Goal: Communication & Community: Answer question/provide support

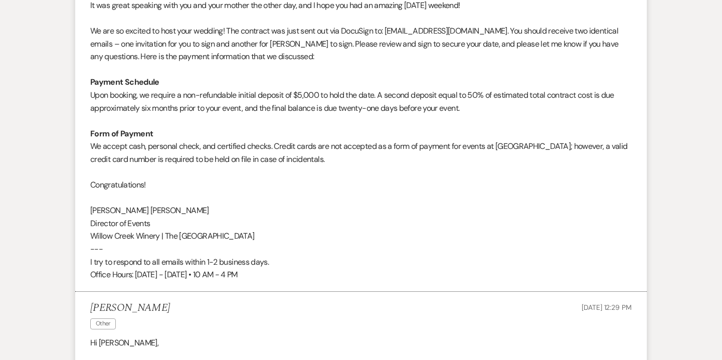
scroll to position [1635, 0]
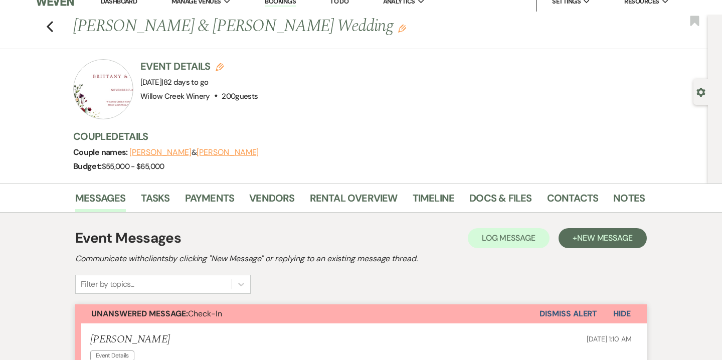
scroll to position [7, 0]
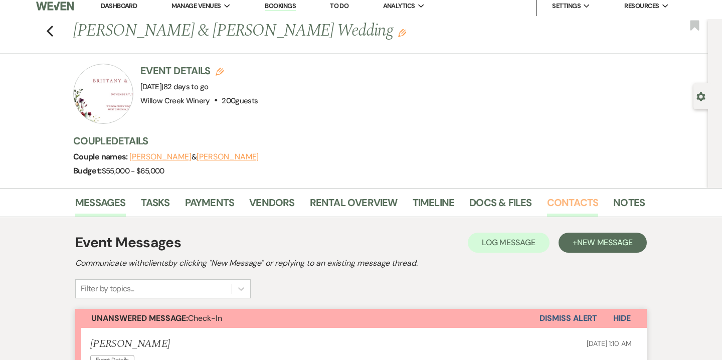
click at [559, 201] on link "Contacts" at bounding box center [573, 205] width 52 height 22
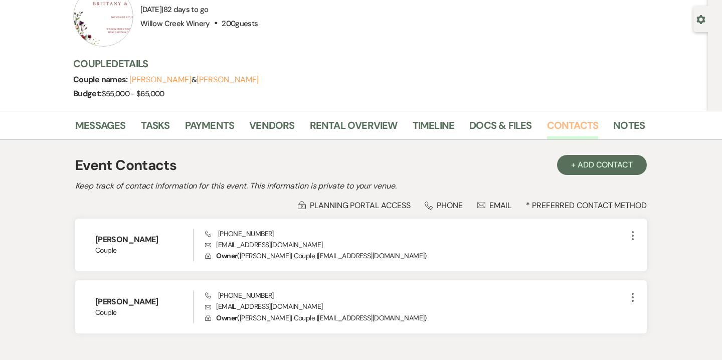
scroll to position [96, 0]
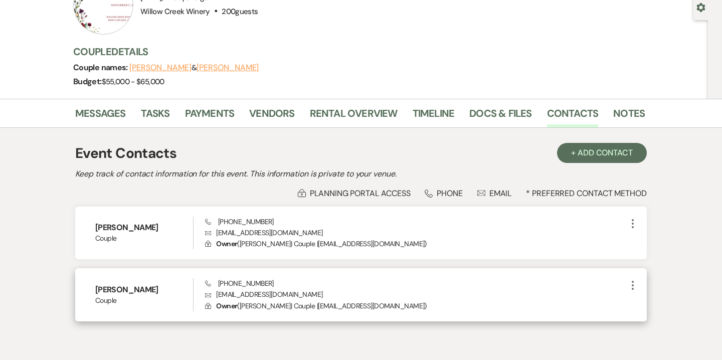
click at [241, 298] on p "Envelope brittanytobjy@gmail.com" at bounding box center [415, 294] width 421 height 11
copy p "brittanytobjy@gmail.com"
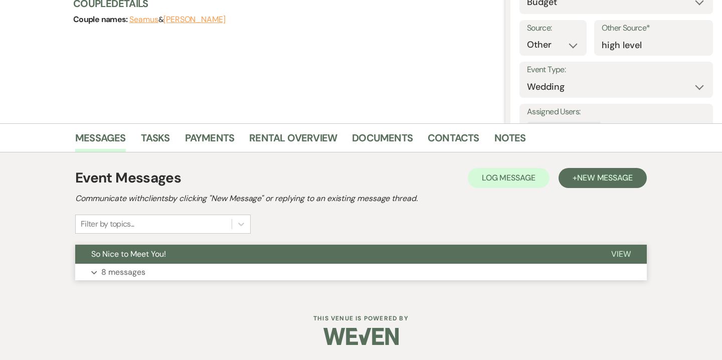
click at [426, 272] on button "Expand 8 messages" at bounding box center [360, 272] width 571 height 17
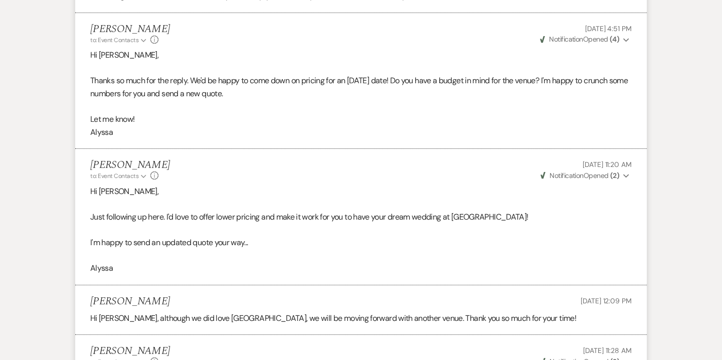
scroll to position [1414, 0]
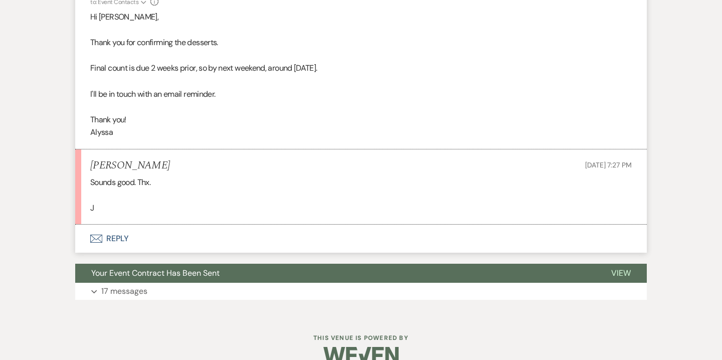
scroll to position [1223, 0]
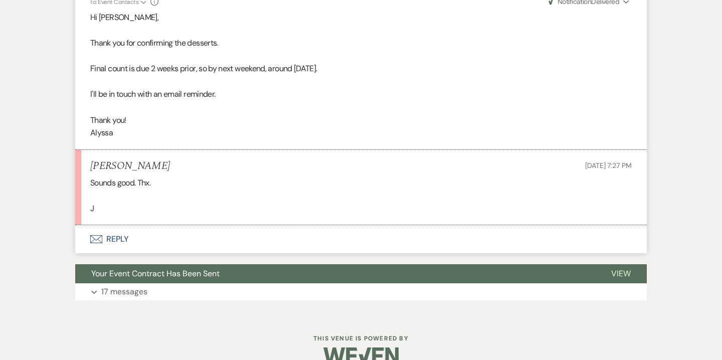
click at [125, 239] on button "Envelope Reply" at bounding box center [360, 239] width 571 height 28
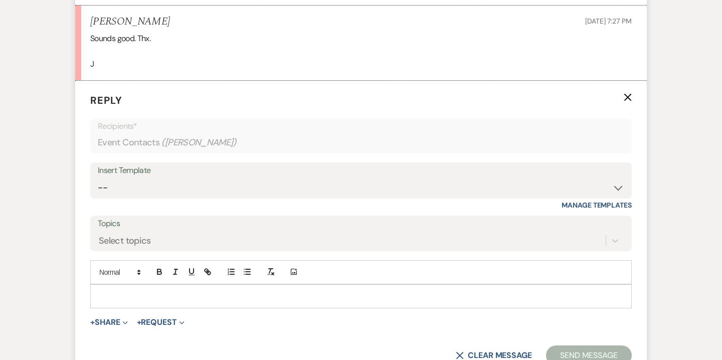
scroll to position [1369, 0]
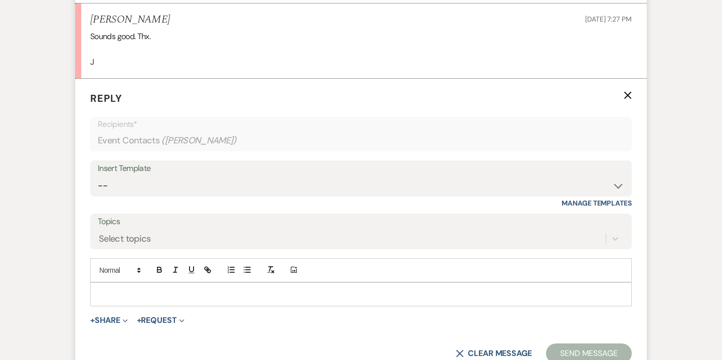
click at [188, 299] on p at bounding box center [360, 294] width 525 height 11
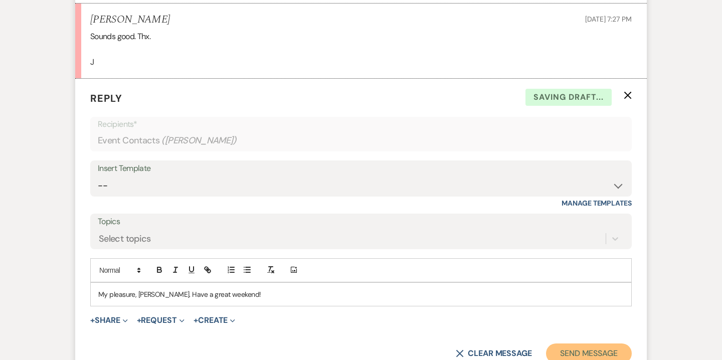
click at [606, 351] on button "Send Message" at bounding box center [589, 353] width 86 height 20
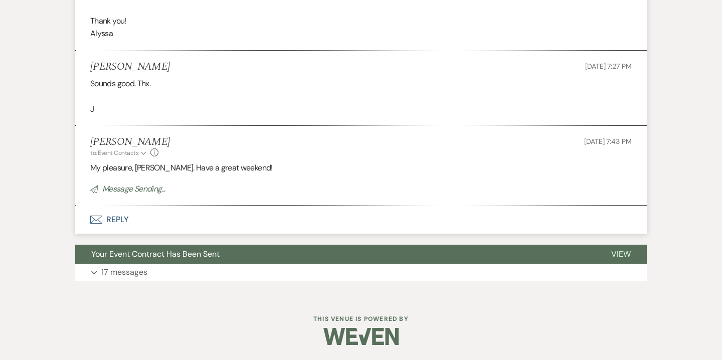
scroll to position [1301, 0]
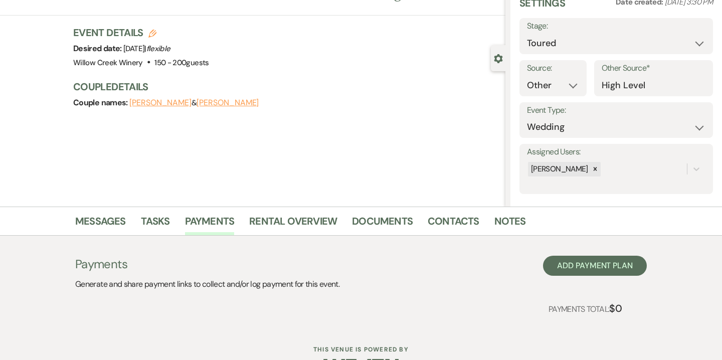
scroll to position [76, 0]
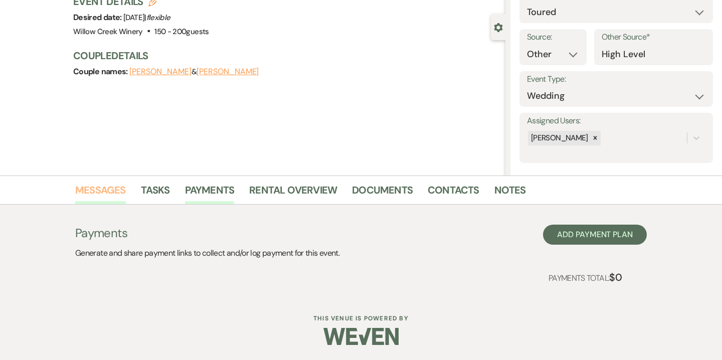
click at [109, 189] on link "Messages" at bounding box center [100, 193] width 51 height 22
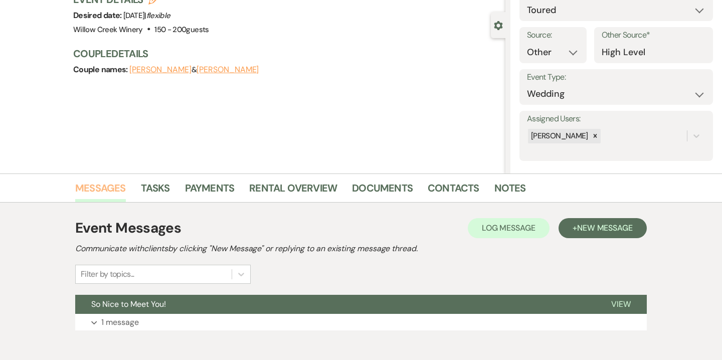
scroll to position [86, 0]
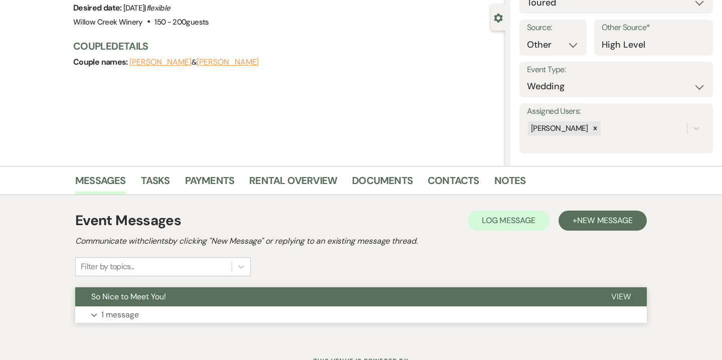
click at [297, 317] on button "Expand 1 message" at bounding box center [360, 314] width 571 height 17
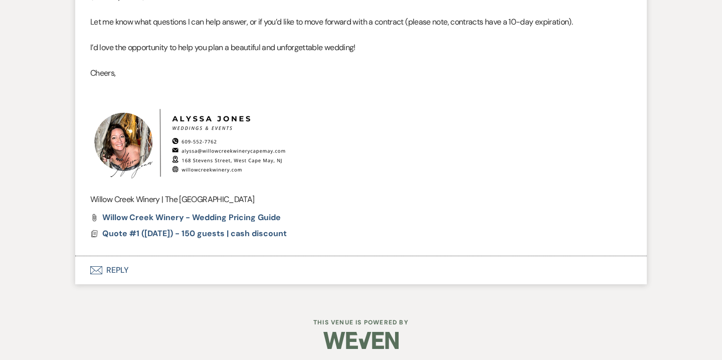
scroll to position [890, 0]
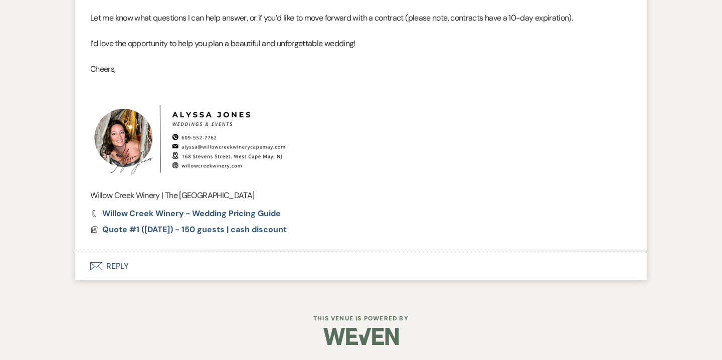
click at [129, 263] on button "Envelope Reply" at bounding box center [360, 266] width 571 height 28
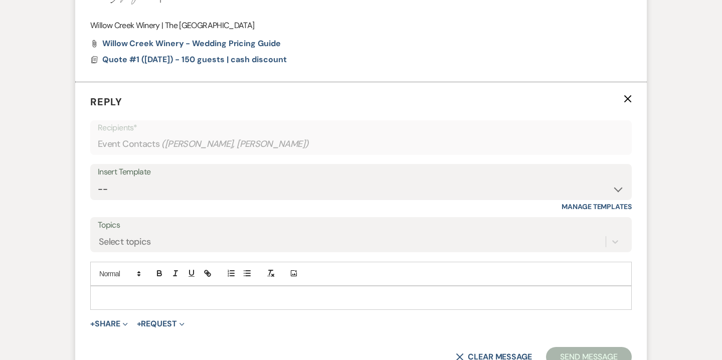
scroll to position [1066, 0]
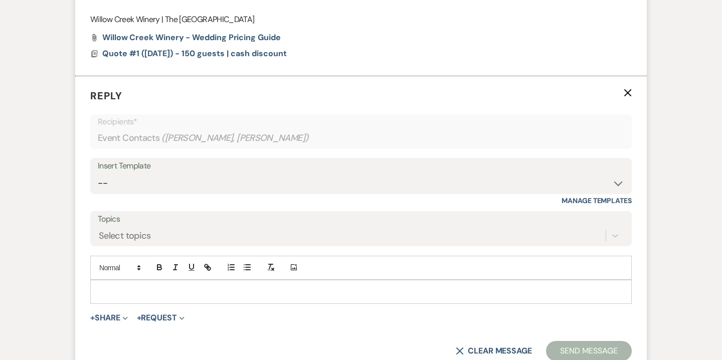
click at [187, 291] on p at bounding box center [360, 291] width 525 height 11
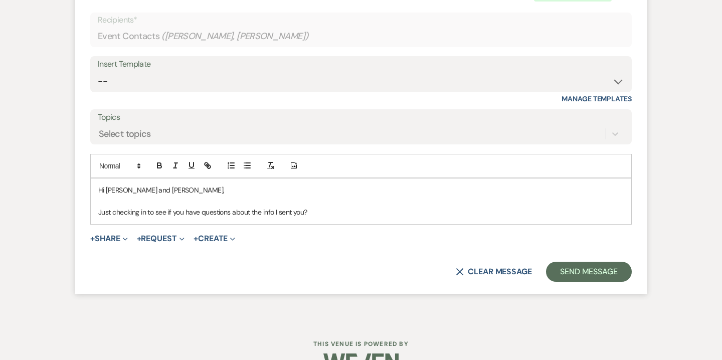
scroll to position [1193, 0]
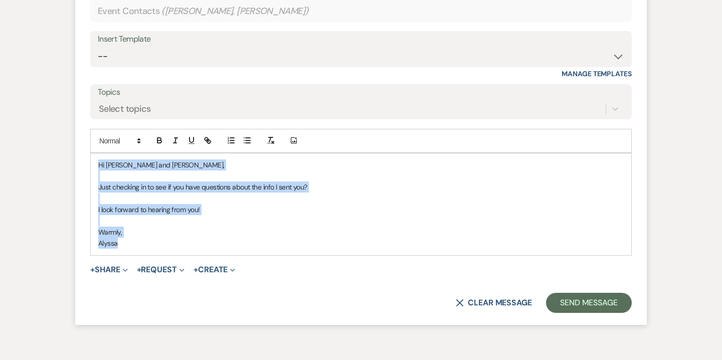
drag, startPoint x: 97, startPoint y: 163, endPoint x: 139, endPoint y: 253, distance: 99.3
click at [139, 253] on div "Hi Kelly and Dustin, Just checking in to see if you have questions about the in…" at bounding box center [361, 204] width 540 height 102
copy div "Hi Kelly and Dustin, Just checking in to see if you have questions about the in…"
click at [321, 194] on p at bounding box center [360, 198] width 525 height 11
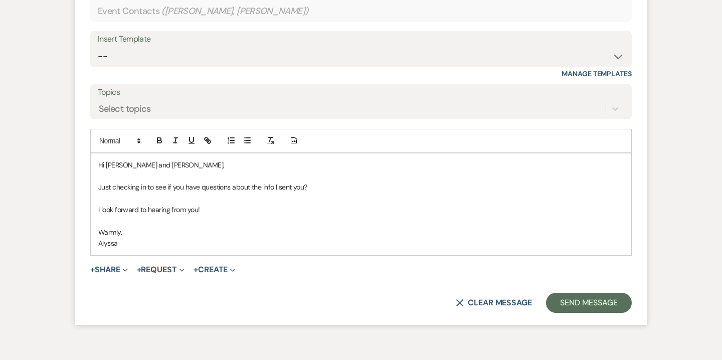
click at [303, 187] on p "Just checking in to see if you have questions about the info I sent you?" at bounding box center [360, 186] width 525 height 11
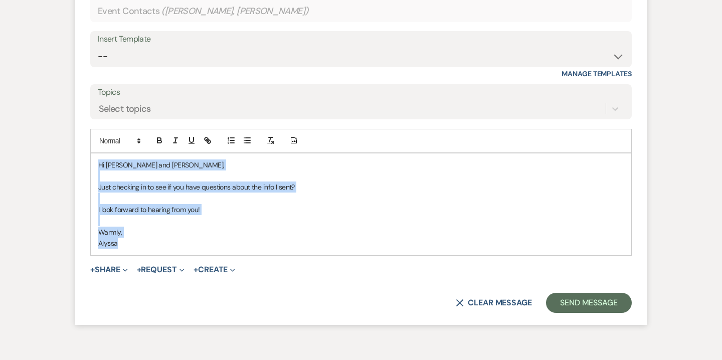
drag, startPoint x: 97, startPoint y: 165, endPoint x: 138, endPoint y: 247, distance: 91.4
click at [138, 247] on div "Hi Kelly and Dustin, Just checking in to see if you have questions about the in…" at bounding box center [361, 204] width 540 height 102
copy div "Hi Kelly and Dustin, Just checking in to see if you have questions about the in…"
click at [578, 302] on button "Send Message" at bounding box center [589, 303] width 86 height 20
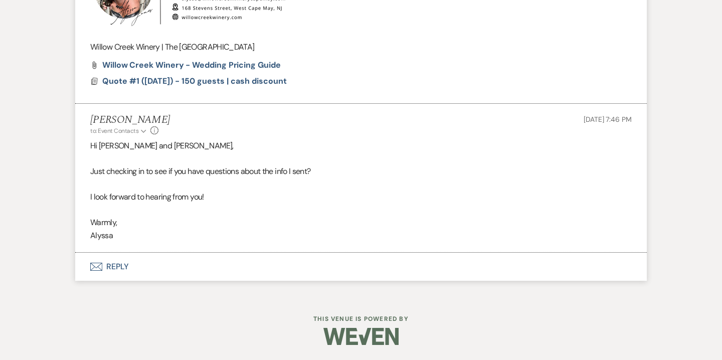
scroll to position [1039, 0]
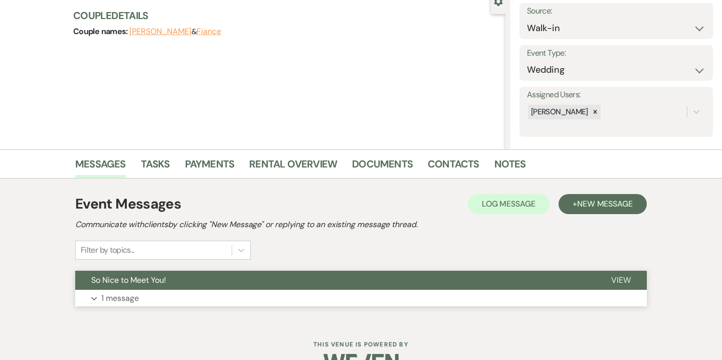
click at [190, 304] on button "Expand 1 message" at bounding box center [360, 298] width 571 height 17
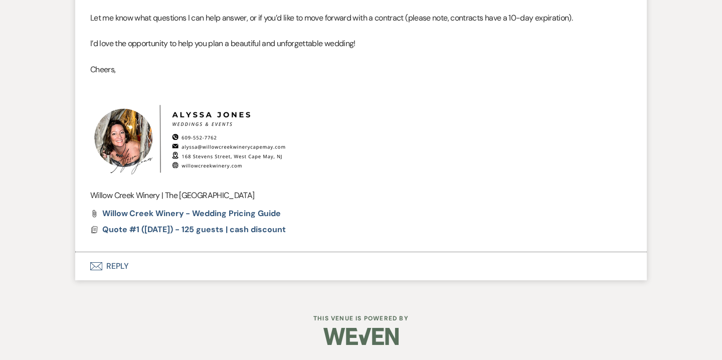
click at [125, 267] on button "Envelope Reply" at bounding box center [360, 266] width 571 height 28
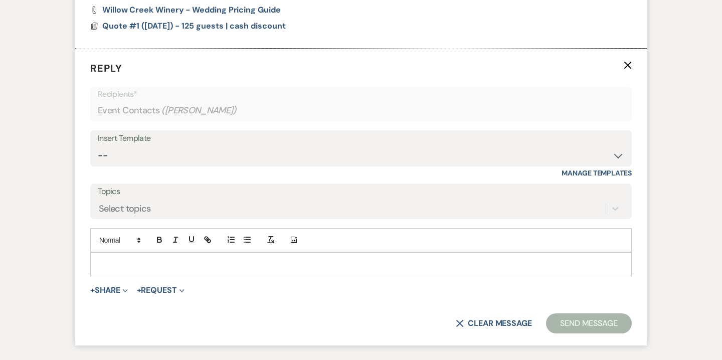
scroll to position [929, 0]
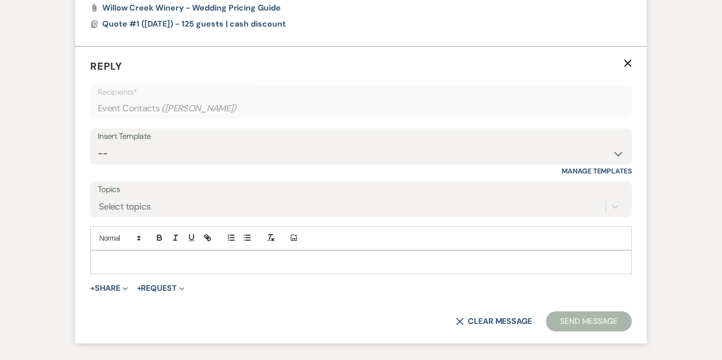
click at [234, 261] on p at bounding box center [360, 262] width 525 height 11
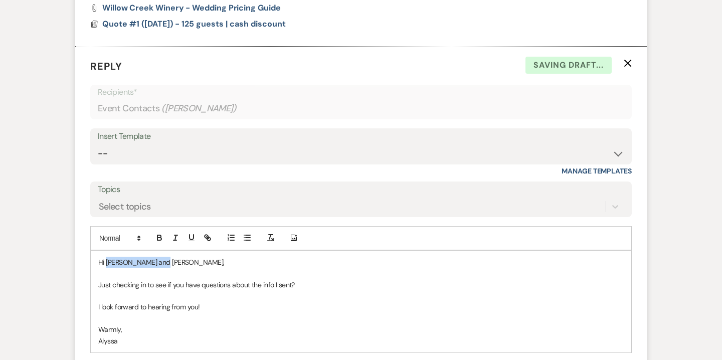
drag, startPoint x: 107, startPoint y: 264, endPoint x: 154, endPoint y: 266, distance: 47.6
click at [154, 266] on p "Hi Kelly and Dustin," at bounding box center [360, 262] width 525 height 11
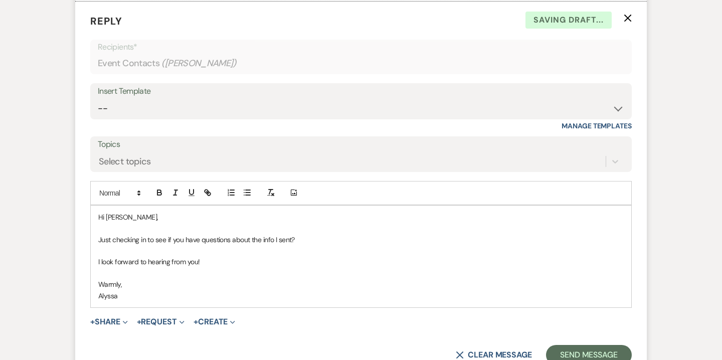
scroll to position [975, 0]
click at [568, 347] on button "Send Message" at bounding box center [589, 354] width 86 height 20
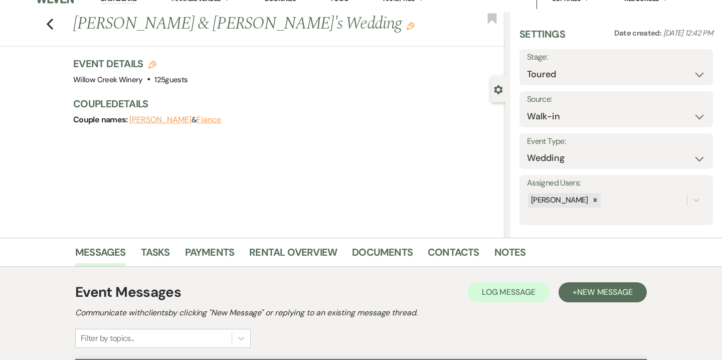
scroll to position [0, 0]
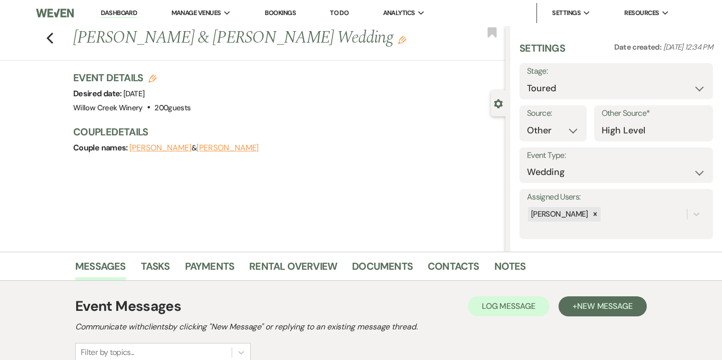
select select "5"
select select "14"
select select "5"
select select "14"
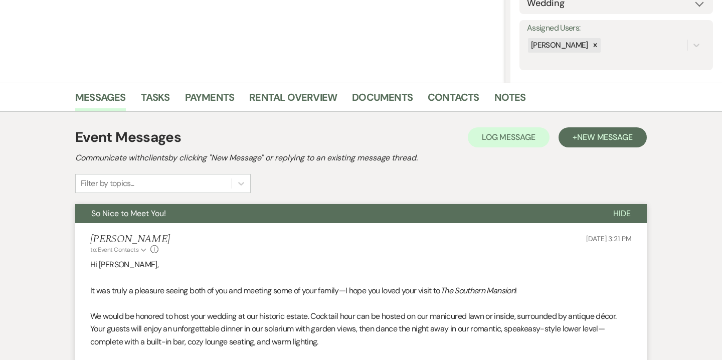
scroll to position [197, 0]
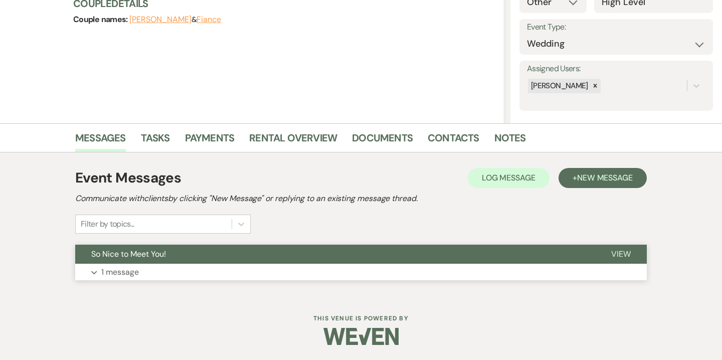
click at [221, 274] on button "Expand 1 message" at bounding box center [360, 272] width 571 height 17
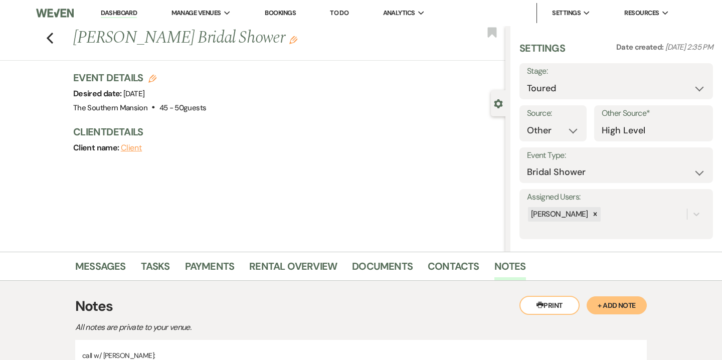
select select "5"
select select "14"
select select "5"
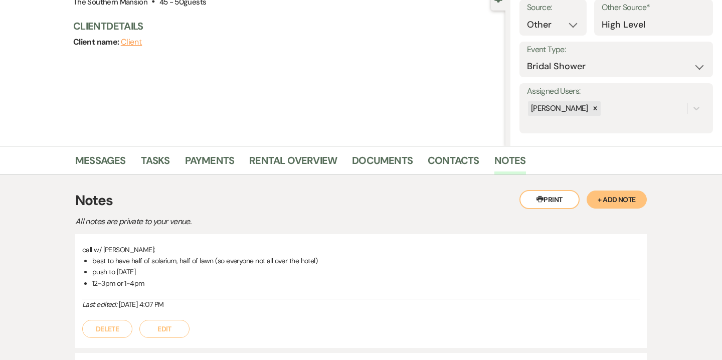
scroll to position [117, 0]
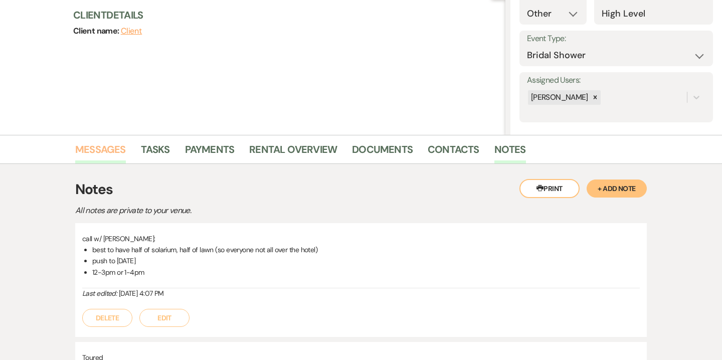
click at [108, 154] on link "Messages" at bounding box center [100, 152] width 51 height 22
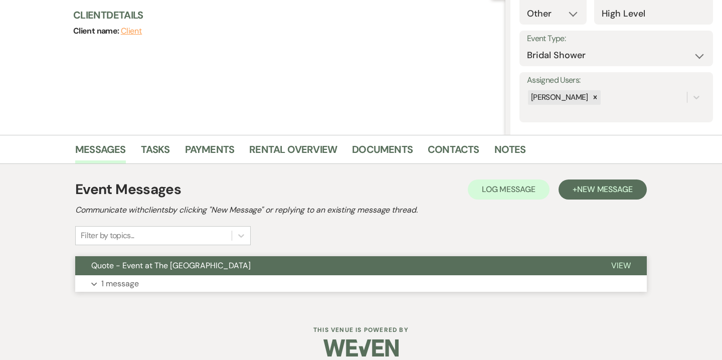
click at [264, 276] on button "Expand 1 message" at bounding box center [360, 283] width 571 height 17
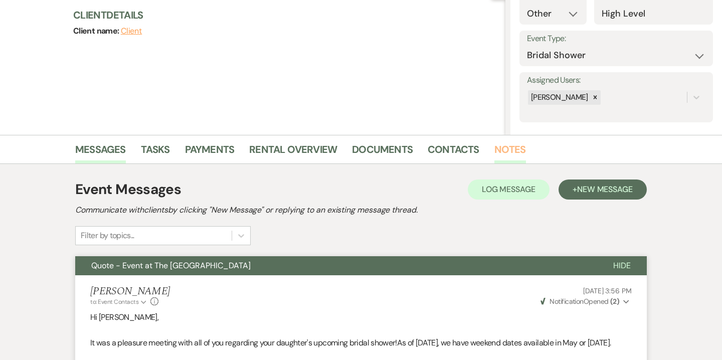
click at [502, 151] on link "Notes" at bounding box center [510, 152] width 32 height 22
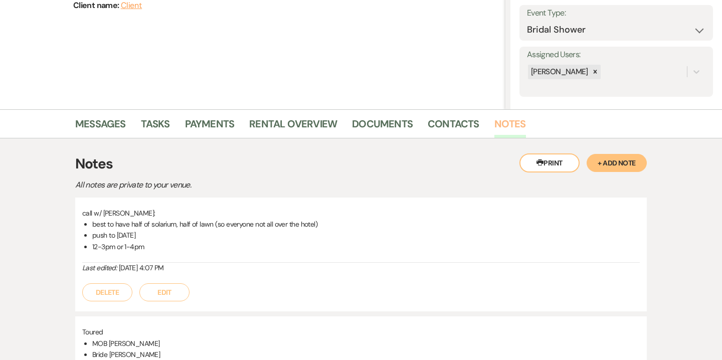
scroll to position [149, 0]
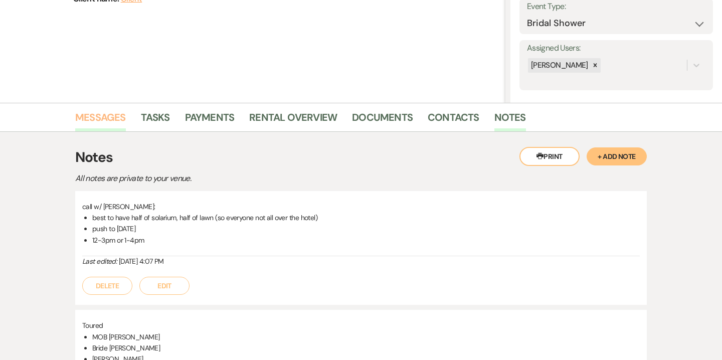
click at [121, 122] on link "Messages" at bounding box center [100, 120] width 51 height 22
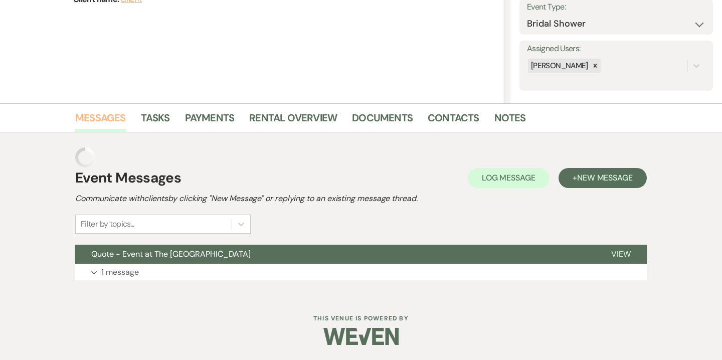
scroll to position [128, 0]
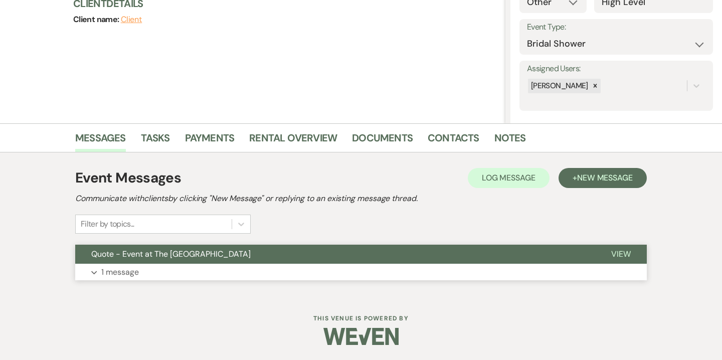
click at [402, 274] on button "Expand 1 message" at bounding box center [360, 272] width 571 height 17
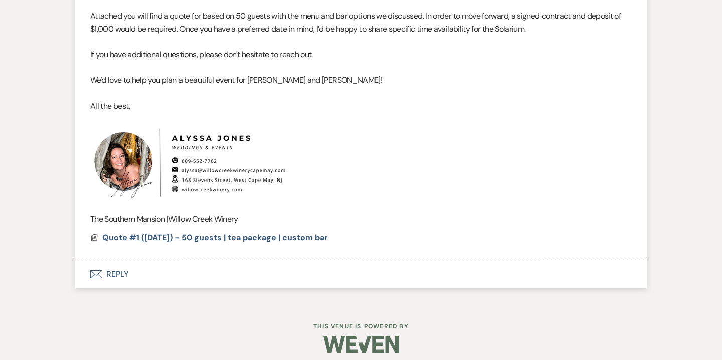
scroll to position [477, 0]
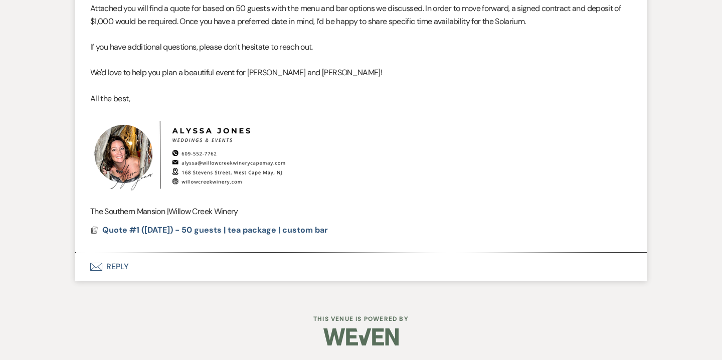
click at [124, 267] on button "Envelope Reply" at bounding box center [360, 267] width 571 height 28
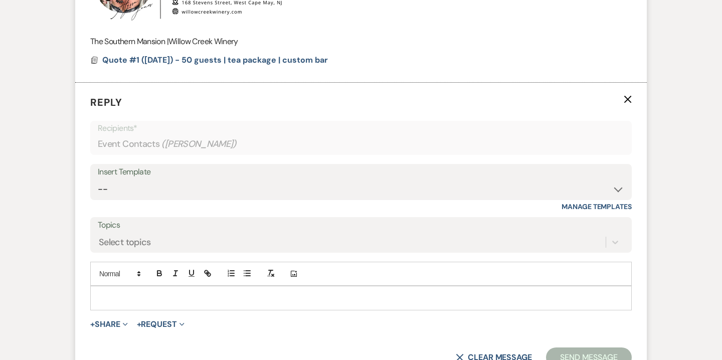
scroll to position [652, 0]
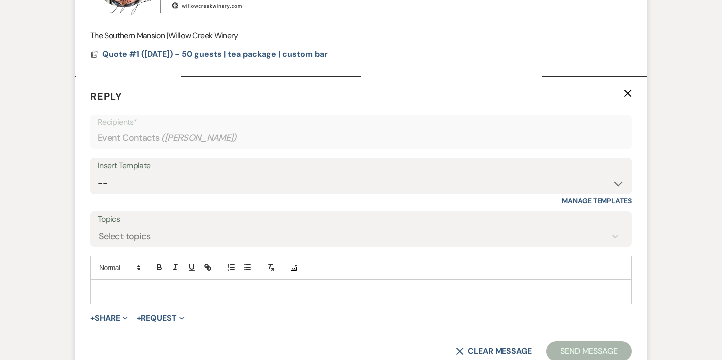
click at [161, 289] on p at bounding box center [360, 291] width 525 height 11
paste div
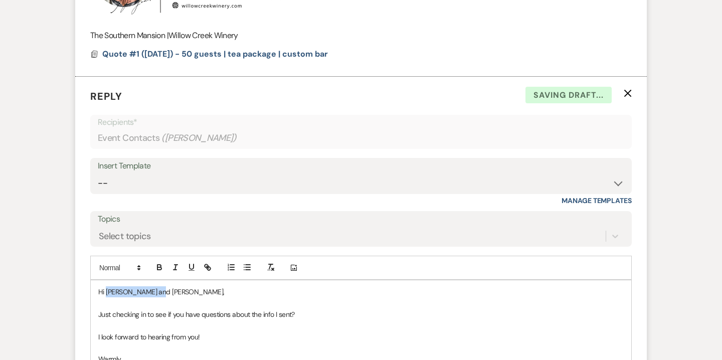
drag, startPoint x: 107, startPoint y: 289, endPoint x: 152, endPoint y: 289, distance: 45.1
click at [152, 289] on p "Hi Kelly and Dustin," at bounding box center [360, 291] width 525 height 11
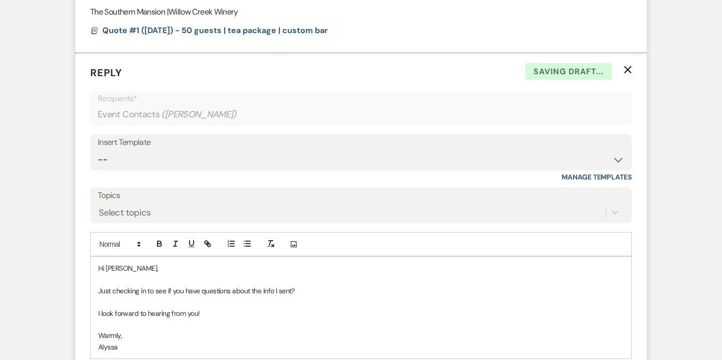
scroll to position [677, 0]
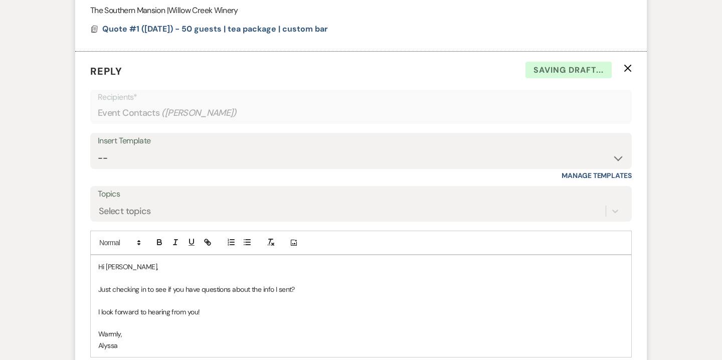
click at [312, 286] on p "Just checking in to see if you have questions about the info I sent?" at bounding box center [360, 289] width 525 height 11
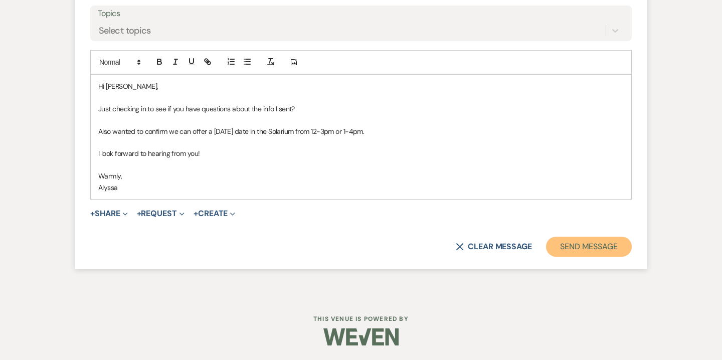
click at [584, 245] on button "Send Message" at bounding box center [589, 247] width 86 height 20
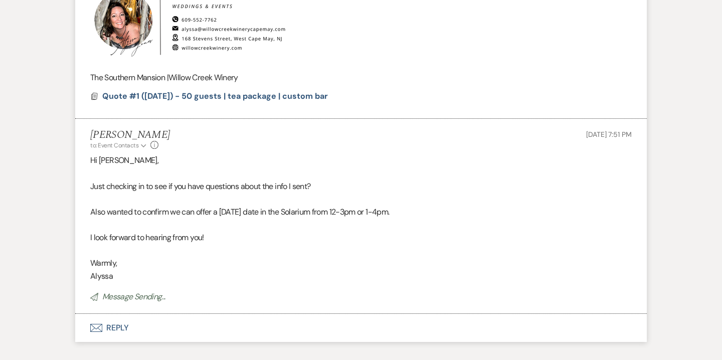
scroll to position [609, 0]
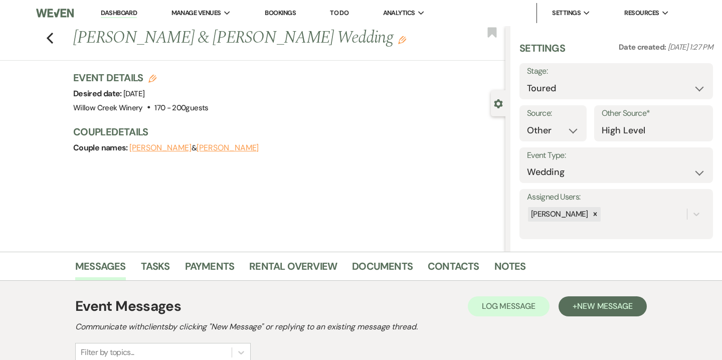
select select "5"
select select "14"
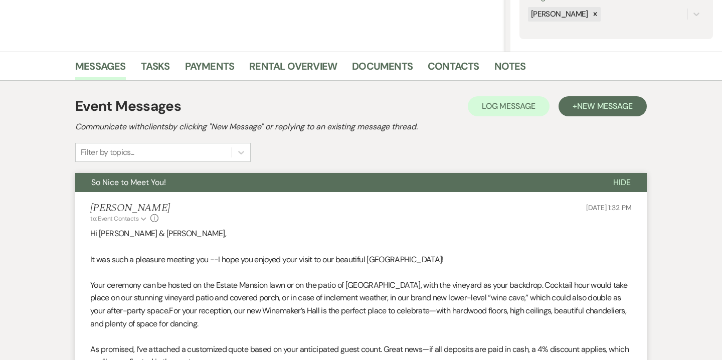
scroll to position [208, 0]
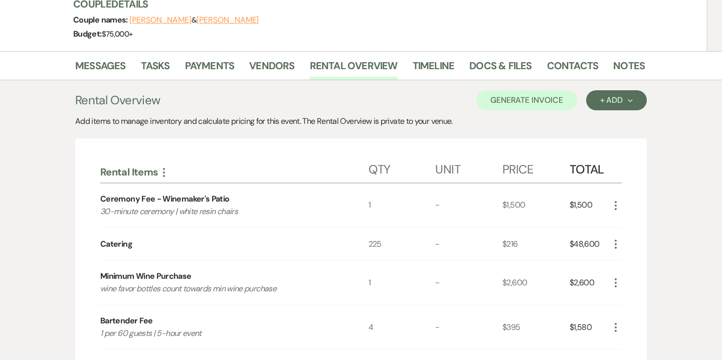
scroll to position [55, 0]
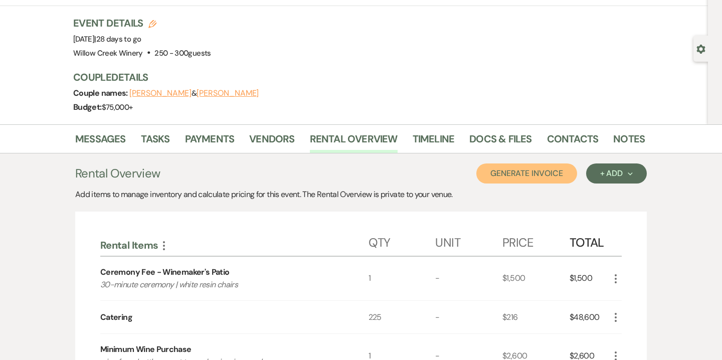
click at [535, 179] on button "Generate Invoice" at bounding box center [526, 173] width 101 height 20
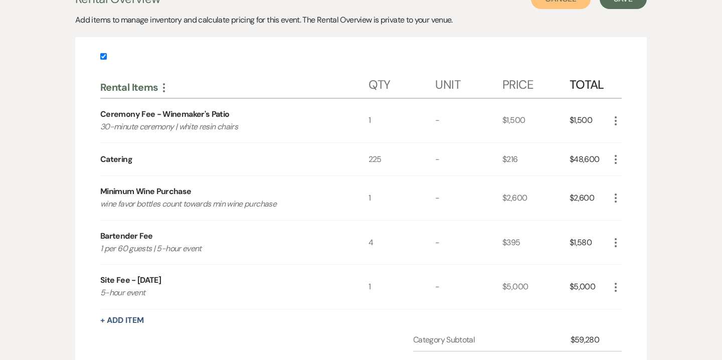
scroll to position [231, 0]
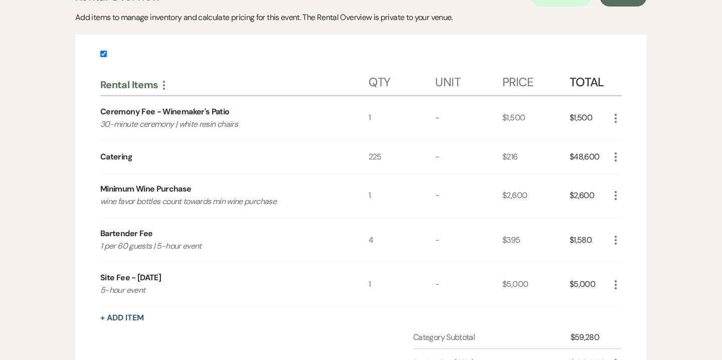
click at [104, 54] on input "checkbox" at bounding box center [103, 54] width 7 height 7
checkbox input "false"
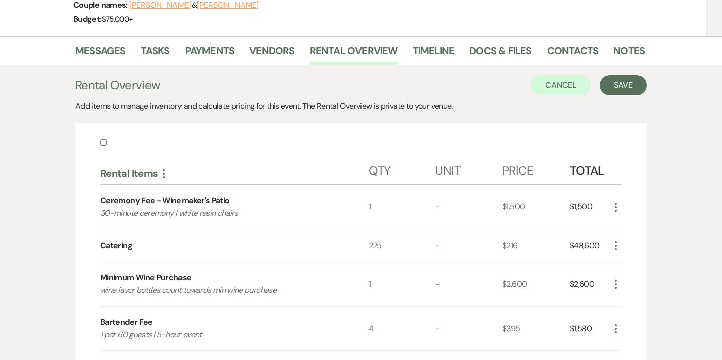
scroll to position [115, 0]
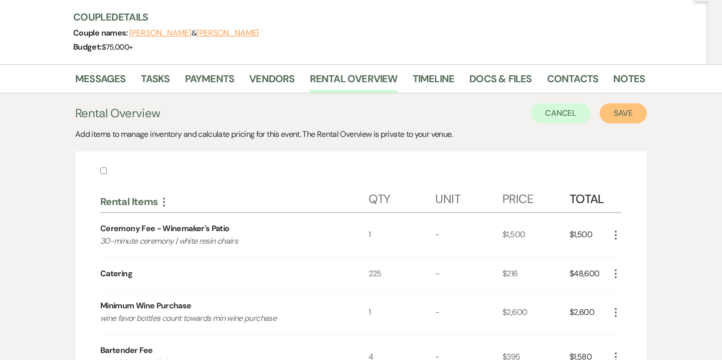
click at [632, 109] on button "Save" at bounding box center [622, 113] width 47 height 20
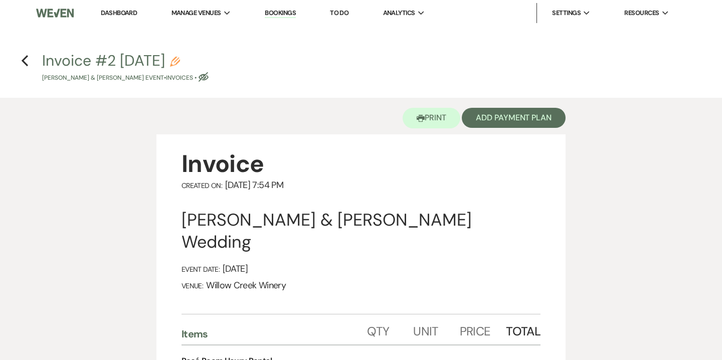
click at [180, 65] on icon "Pencil" at bounding box center [175, 62] width 10 height 10
select select "22"
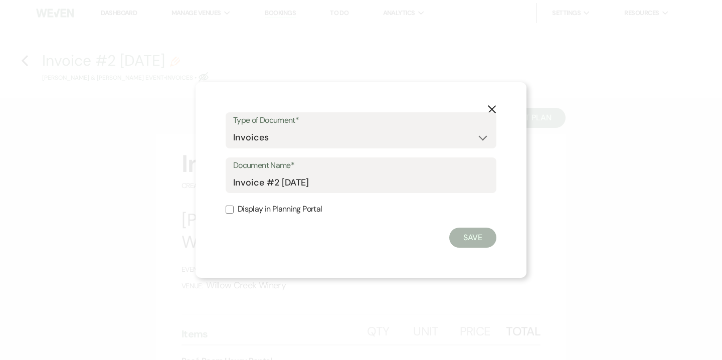
click at [233, 182] on div "Document Name* Invoice #2 8-15-2025" at bounding box center [360, 175] width 271 height 36
click at [233, 182] on input "Invoice #2 8-15-2025" at bounding box center [361, 182] width 256 height 20
click at [311, 182] on input "Estimated Invoice #2 8-15-2025" at bounding box center [361, 182] width 256 height 20
click at [396, 184] on input "Estimated Invoice as of 8-15-2025" at bounding box center [361, 182] width 256 height 20
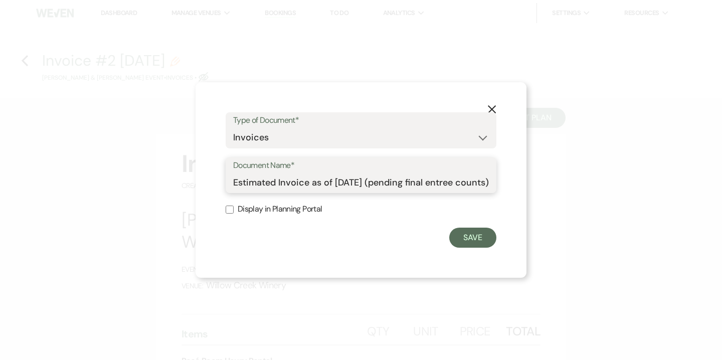
scroll to position [0, 17]
type input "Estimated Invoice as of 8-15-2025 (pending final entree counts)"
click at [469, 239] on button "Save" at bounding box center [472, 237] width 47 height 20
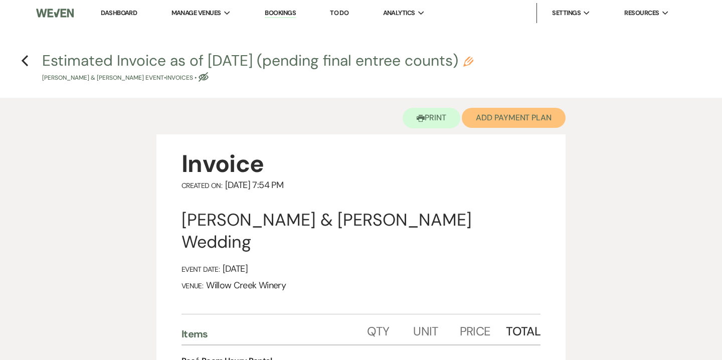
click at [514, 119] on button "Add Payment Plan" at bounding box center [513, 118] width 104 height 20
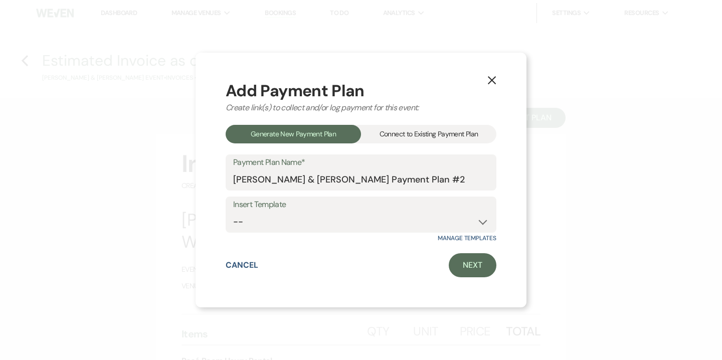
click at [423, 135] on div "Connect to Existing Payment Plan" at bounding box center [428, 134] width 135 height 19
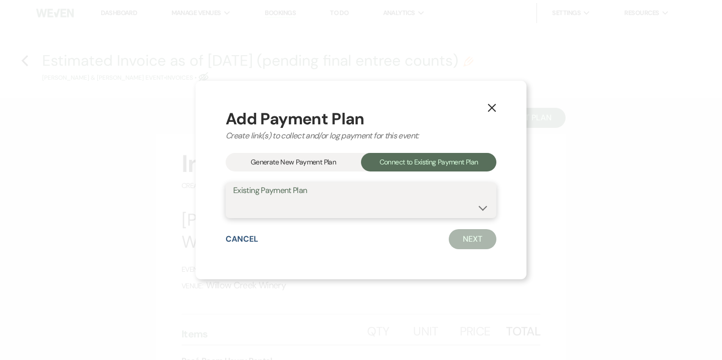
click at [391, 209] on select "Zach Shapiro & Katie Dunn's Payment Plan #1" at bounding box center [361, 207] width 256 height 20
select select "13334"
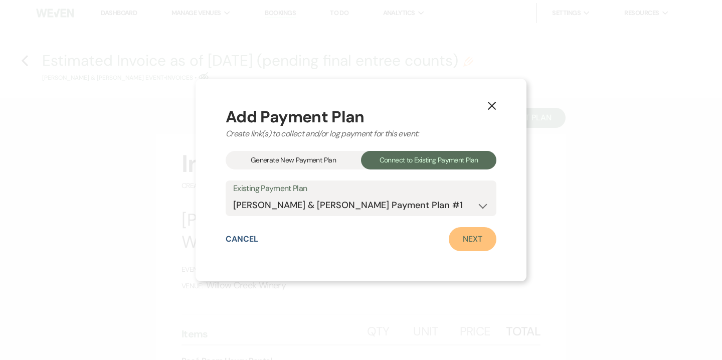
click at [478, 237] on link "Next" at bounding box center [472, 239] width 48 height 24
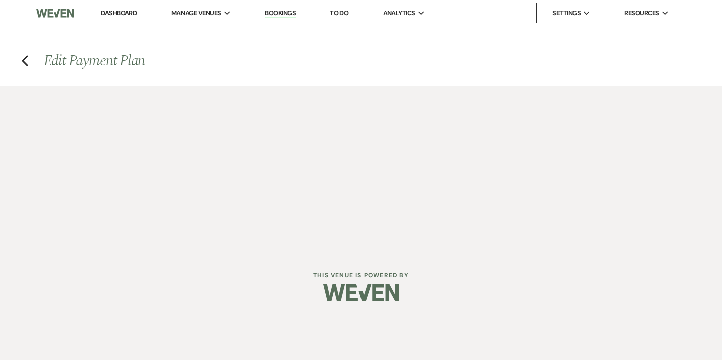
select select "27470"
select select "1"
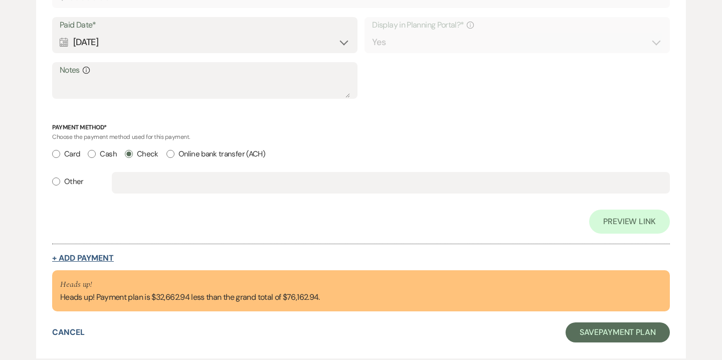
click at [103, 260] on button "+ Add Payment" at bounding box center [83, 258] width 62 height 8
select select "2"
select select "flat"
select select "true"
select select "client"
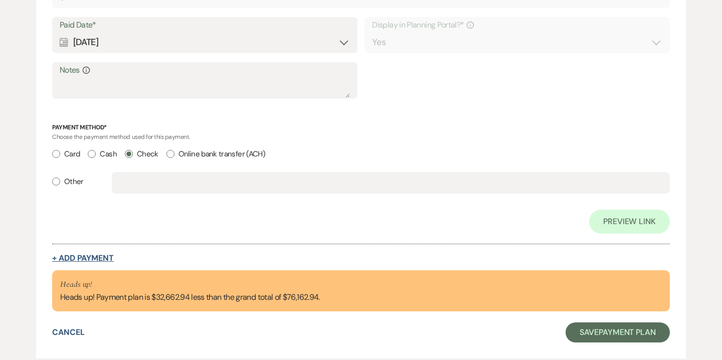
select select "weeks"
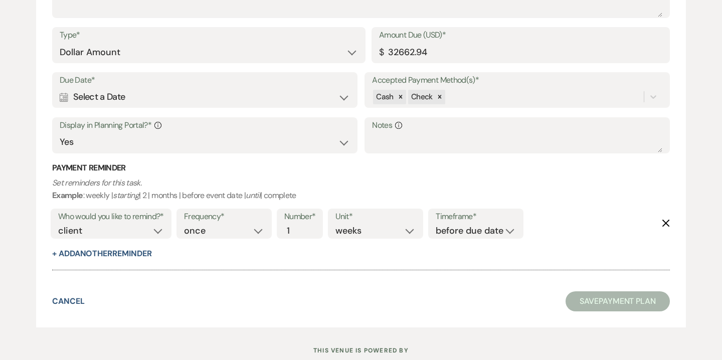
scroll to position [1104, 0]
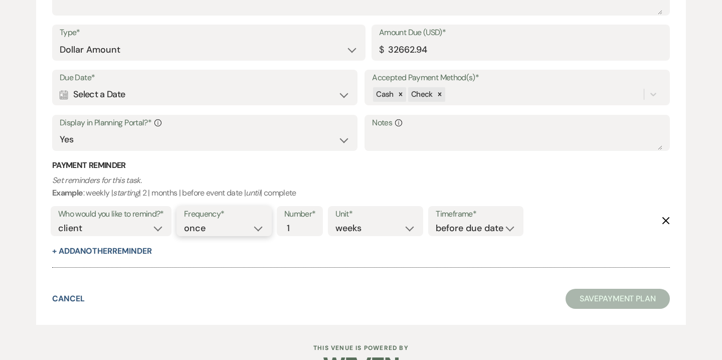
click at [249, 228] on select "once daily weekly monthly" at bounding box center [224, 228] width 80 height 14
select select "daily"
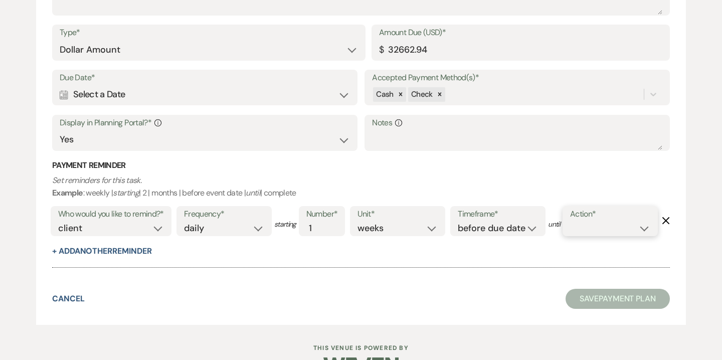
click at [570, 235] on select "complete due date custom date" at bounding box center [610, 228] width 80 height 14
select select "complete"
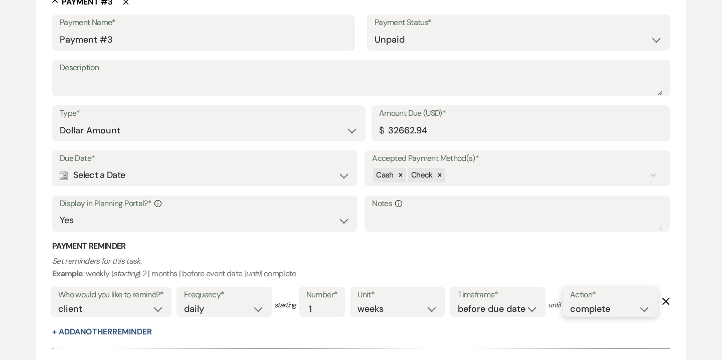
scroll to position [1019, 0]
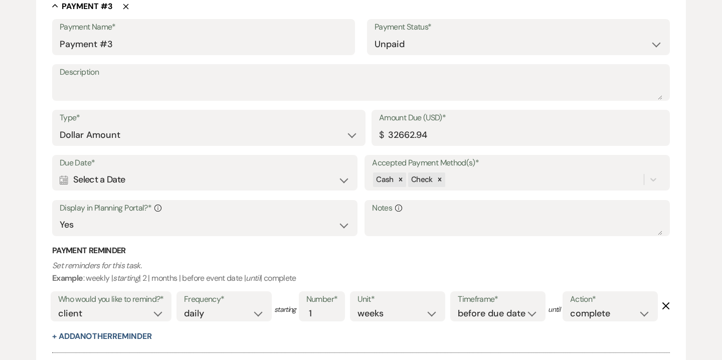
click at [319, 180] on div "Calendar Select a Date Expand" at bounding box center [205, 180] width 290 height 20
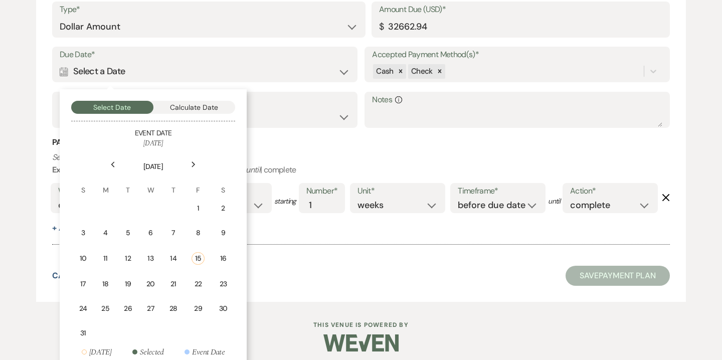
scroll to position [1134, 0]
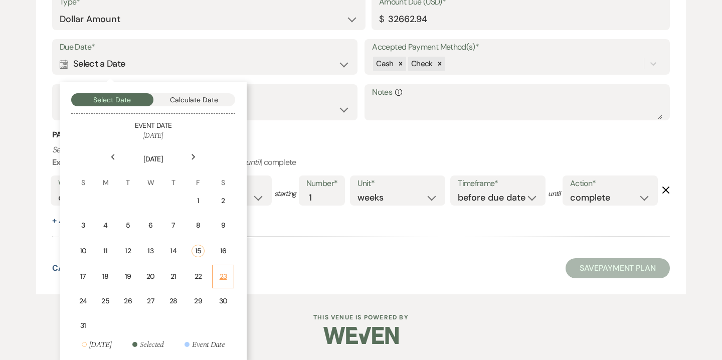
click at [227, 271] on td "23" at bounding box center [223, 277] width 22 height 24
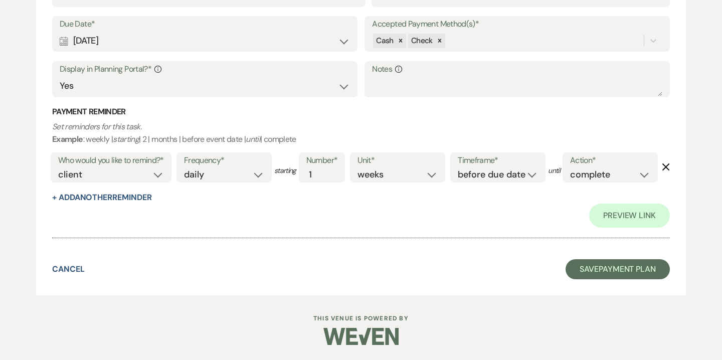
scroll to position [1206, 0]
click at [595, 279] on button "Save Payment Plan" at bounding box center [617, 269] width 104 height 20
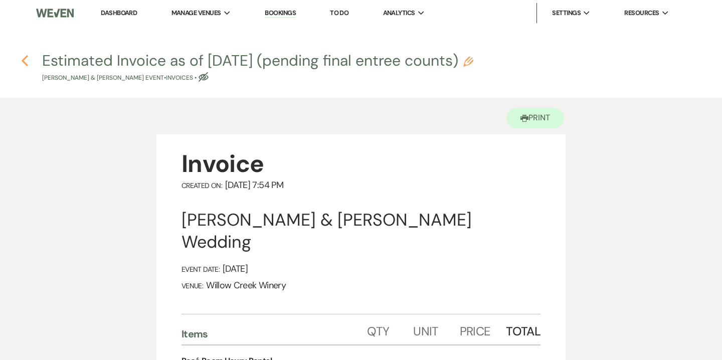
click at [28, 59] on icon "Previous" at bounding box center [25, 61] width 8 height 12
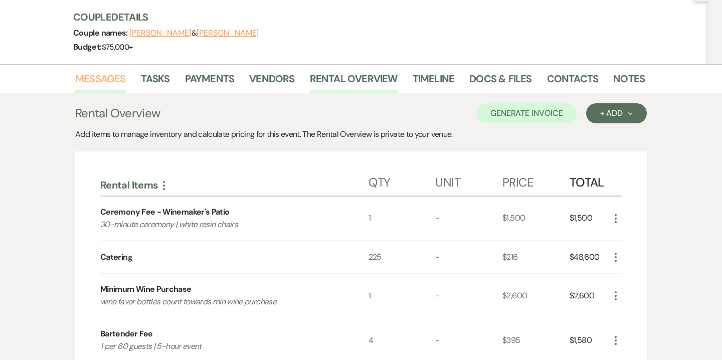
click at [119, 83] on link "Messages" at bounding box center [100, 82] width 51 height 22
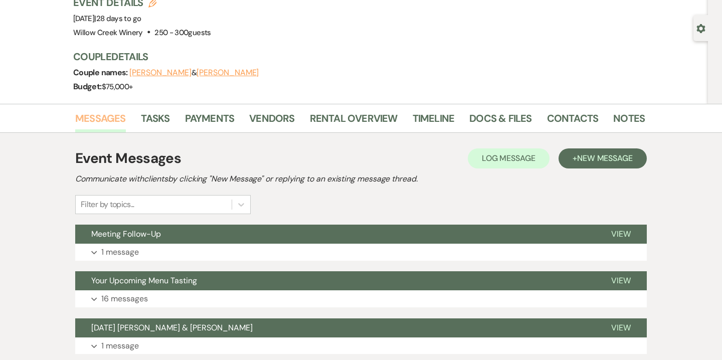
scroll to position [77, 0]
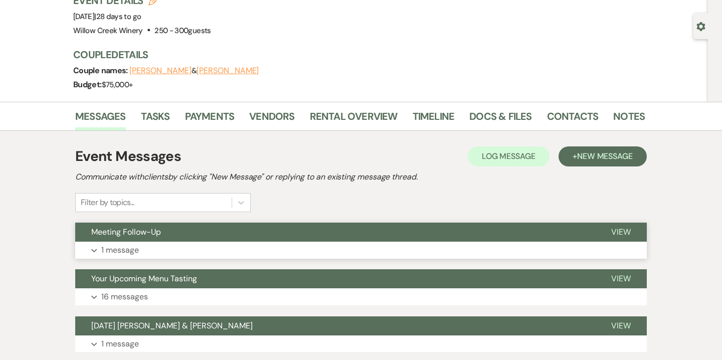
click at [468, 253] on button "Expand 1 message" at bounding box center [360, 250] width 571 height 17
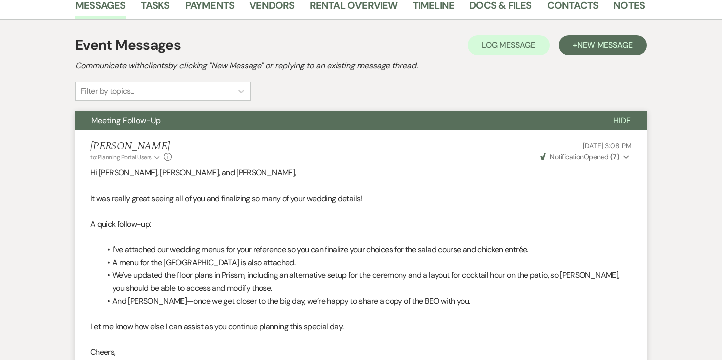
scroll to position [175, 0]
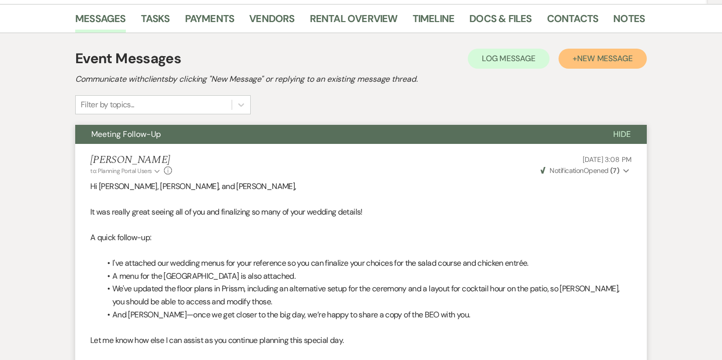
click at [618, 56] on span "New Message" at bounding box center [605, 58] width 56 height 11
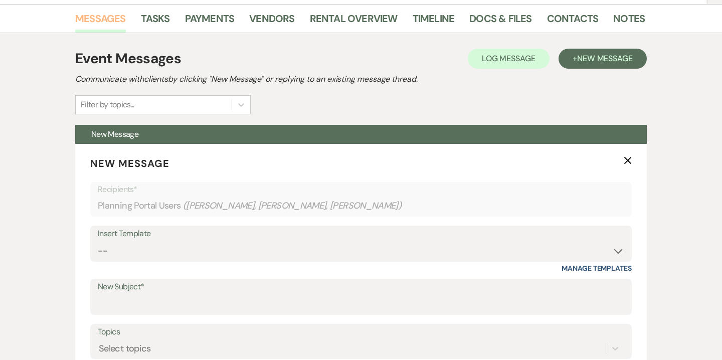
click at [100, 22] on link "Messages" at bounding box center [100, 22] width 51 height 22
click at [340, 247] on select "-- Weven Planning Portal Introduction (Booked Events) 6-Month Check-in Review R…" at bounding box center [361, 251] width 526 height 20
select select "3629"
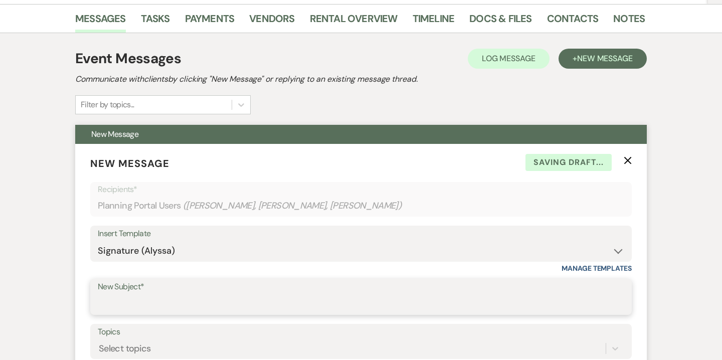
click at [201, 307] on input "New Subject*" at bounding box center [361, 304] width 526 height 20
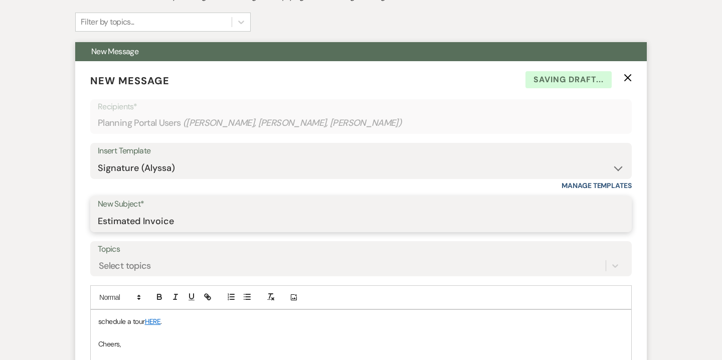
scroll to position [259, 0]
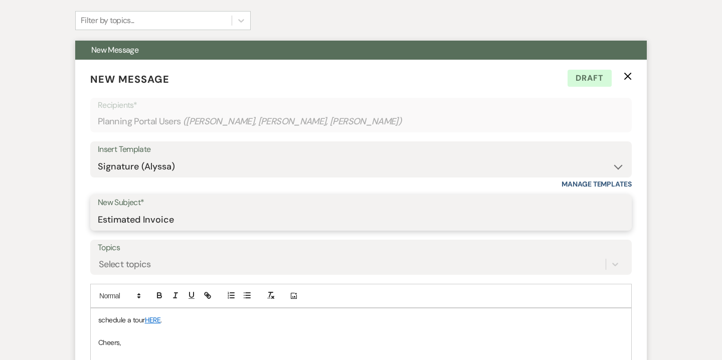
drag, startPoint x: 144, startPoint y: 219, endPoint x: 173, endPoint y: 221, distance: 29.7
click at [173, 221] on input "Estimated Invoice" at bounding box center [361, 220] width 526 height 20
type input "Estimated Invoice"
click at [130, 316] on p "schedule a tour HERE ." at bounding box center [360, 319] width 525 height 11
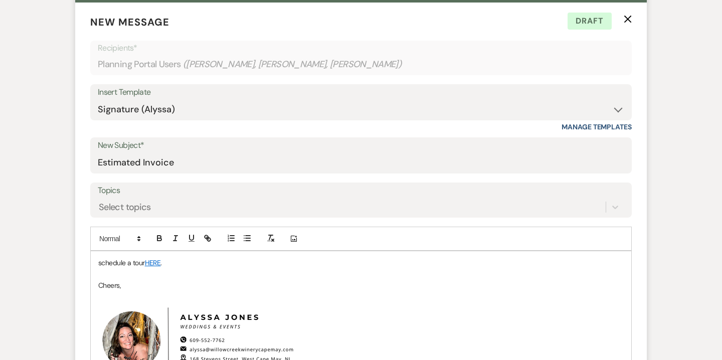
scroll to position [318, 0]
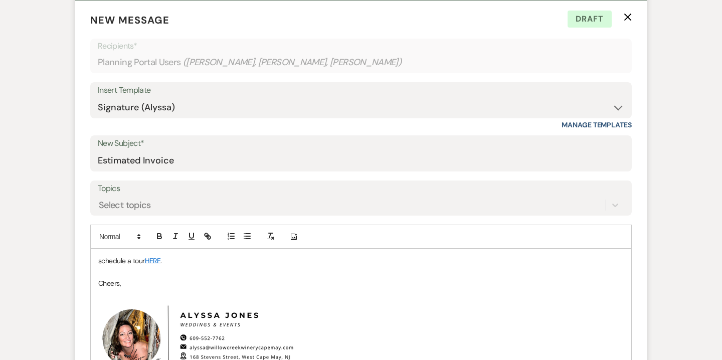
click at [127, 265] on p "schedule a tour HERE ." at bounding box center [360, 260] width 525 height 11
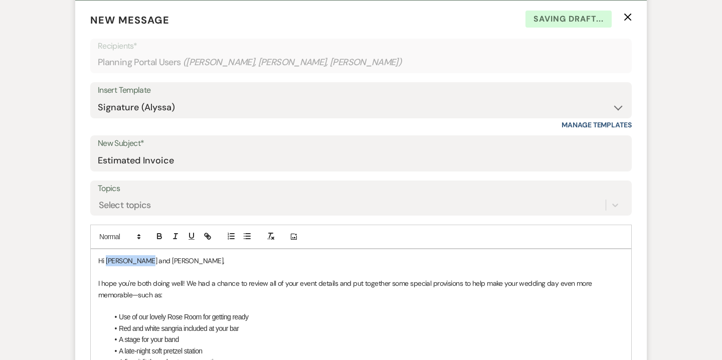
drag, startPoint x: 107, startPoint y: 260, endPoint x: 140, endPoint y: 261, distance: 33.1
click at [140, 261] on span "Hi [PERSON_NAME] and [PERSON_NAME]," at bounding box center [161, 260] width 126 height 9
drag, startPoint x: 129, startPoint y: 284, endPoint x: 182, endPoint y: 286, distance: 53.6
click at [182, 286] on span "I hope you're both doing well! We had a chance to review all of your event deta…" at bounding box center [345, 289] width 495 height 20
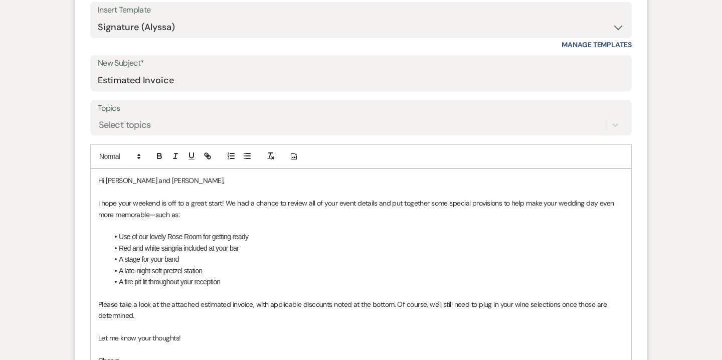
scroll to position [399, 0]
drag, startPoint x: 245, startPoint y: 249, endPoint x: 120, endPoint y: 245, distance: 124.8
click at [120, 245] on li "Red and white sangria included at your bar" at bounding box center [365, 247] width 515 height 11
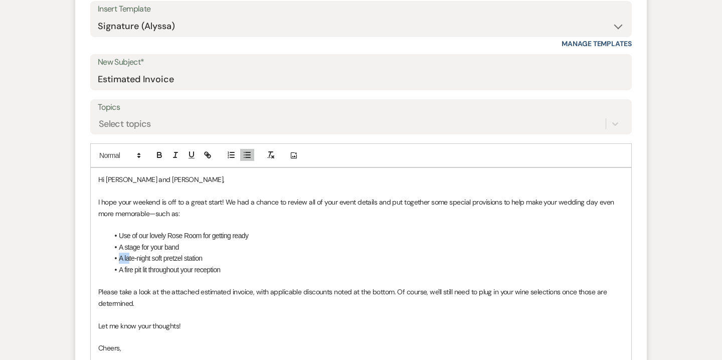
drag, startPoint x: 128, startPoint y: 258, endPoint x: 118, endPoint y: 258, distance: 9.5
click at [118, 258] on li "A late-night soft pretzel station" at bounding box center [365, 258] width 515 height 11
click at [207, 260] on li "Late-night soft pretzel station" at bounding box center [365, 258] width 515 height 11
click at [168, 248] on span "A stage for your band" at bounding box center [149, 247] width 60 height 8
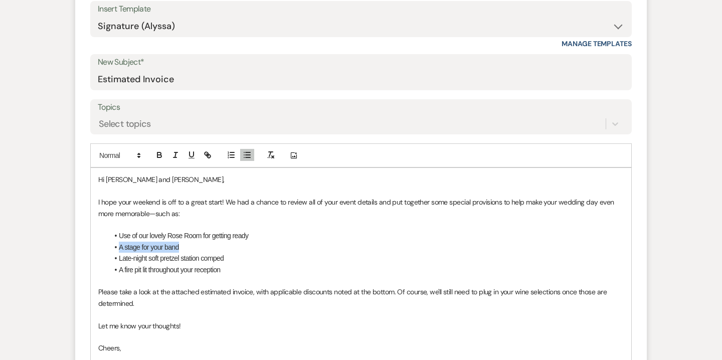
click at [168, 248] on span "A stage for your band" at bounding box center [149, 247] width 60 height 8
copy span "A stage for your band"
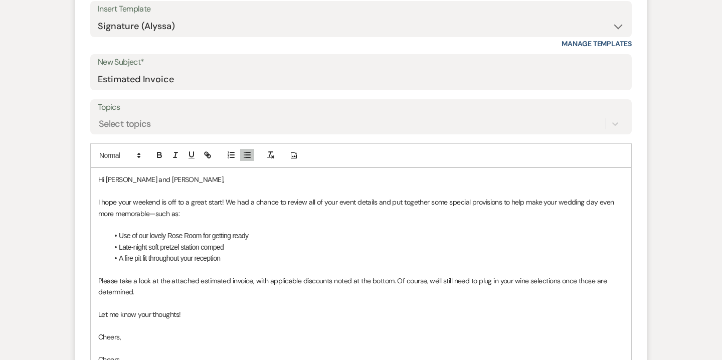
click at [228, 257] on li "A fire pit lit throughout your reception" at bounding box center [365, 258] width 515 height 11
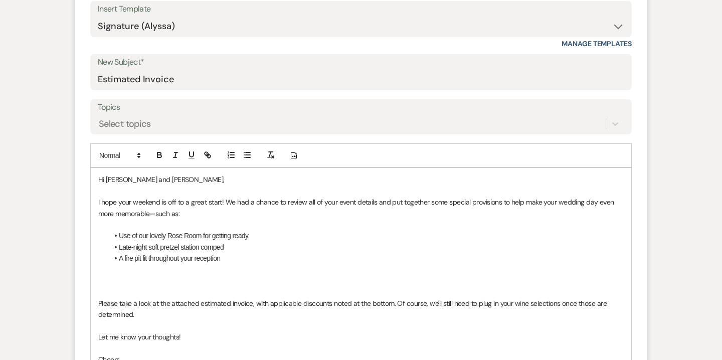
click at [224, 260] on li "A fire pit lit throughout your reception" at bounding box center [365, 258] width 515 height 11
click at [229, 249] on li "Late-night soft pretzel station comped" at bounding box center [365, 247] width 515 height 11
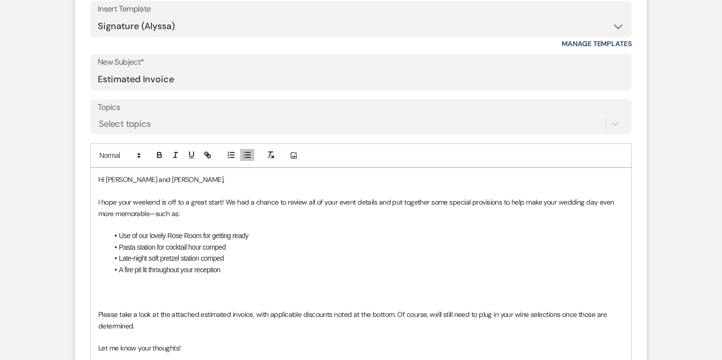
click at [116, 290] on p at bounding box center [360, 291] width 525 height 11
drag, startPoint x: 104, startPoint y: 292, endPoint x: 94, endPoint y: 292, distance: 9.5
click at [94, 292] on div "Hi Katie and Zach, I hope your weekend is off to a great start! We had a chance…" at bounding box center [361, 342] width 540 height 348
click at [320, 292] on p "Although it's not listed on the attached document, we're also happy to" at bounding box center [360, 291] width 525 height 11
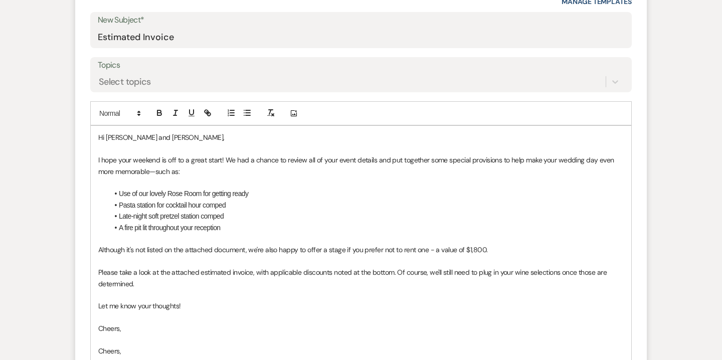
scroll to position [443, 0]
drag, startPoint x: 515, startPoint y: 271, endPoint x: 527, endPoint y: 272, distance: 12.1
click at [527, 272] on span "Please take a look at the attached estimated invoice, with applicable discounts…" at bounding box center [353, 276] width 510 height 20
click at [160, 280] on p "Please take a look at the attached estimated invoice, with applicable discounts…" at bounding box center [360, 276] width 525 height 23
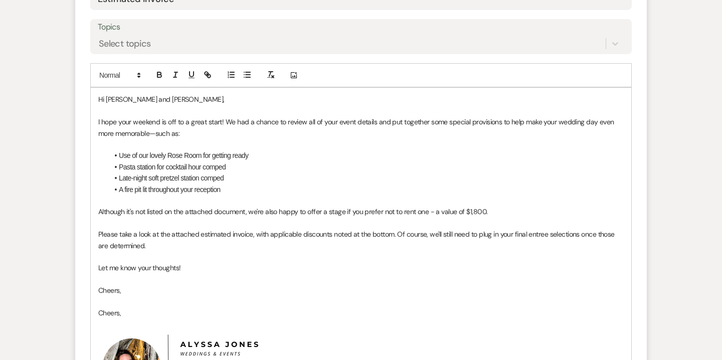
scroll to position [481, 0]
click at [270, 234] on span "Please take a look at the attached estimated invoice, with applicable discounts…" at bounding box center [357, 238] width 518 height 20
click at [499, 208] on p "Although it's not listed on the attached document, we're also happy to offer a …" at bounding box center [360, 209] width 525 height 11
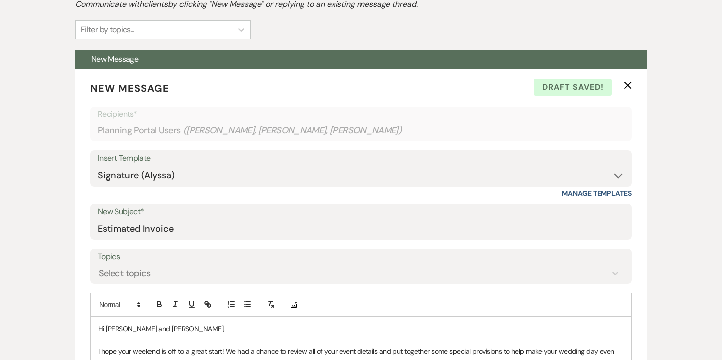
scroll to position [163, 0]
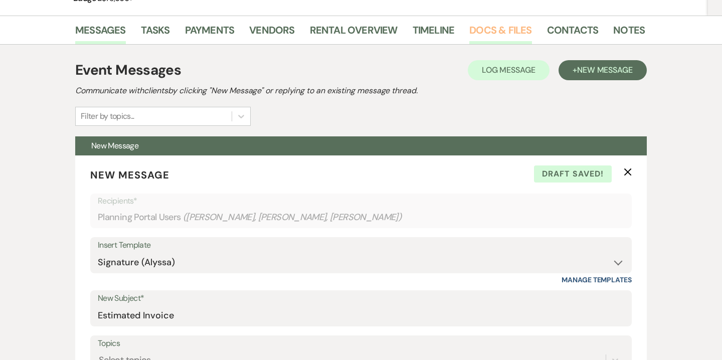
click at [492, 29] on link "Docs & Files" at bounding box center [500, 33] width 62 height 22
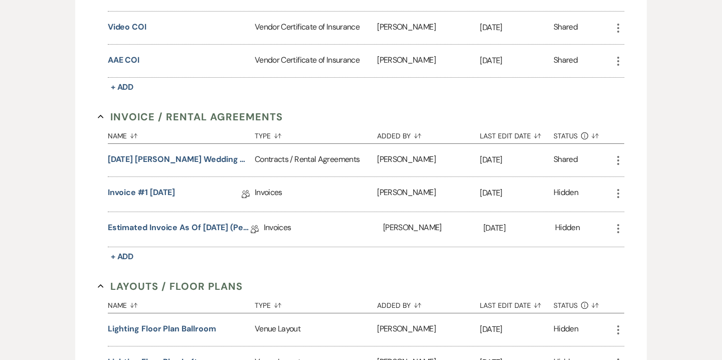
scroll to position [462, 0]
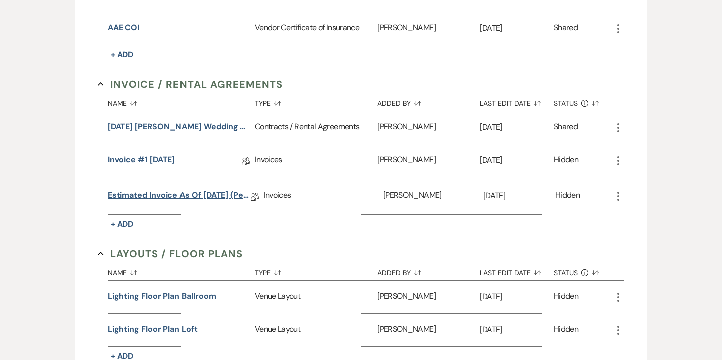
click at [230, 196] on link "Estimated Invoice as of 8-15-2025 (pending final entree counts)" at bounding box center [179, 197] width 143 height 16
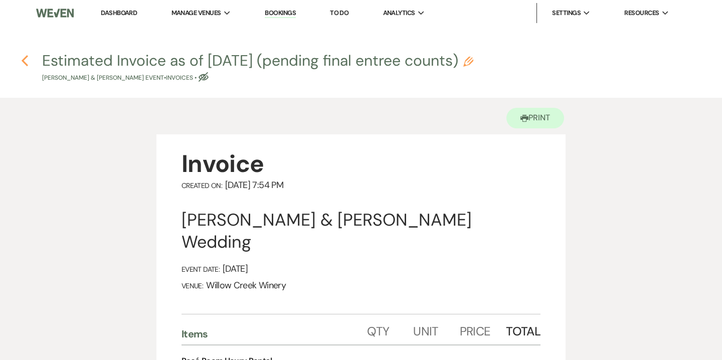
click at [24, 58] on icon "Previous" at bounding box center [25, 61] width 8 height 12
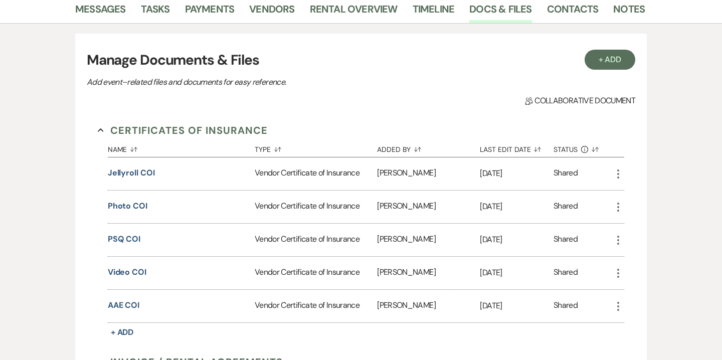
scroll to position [140, 0]
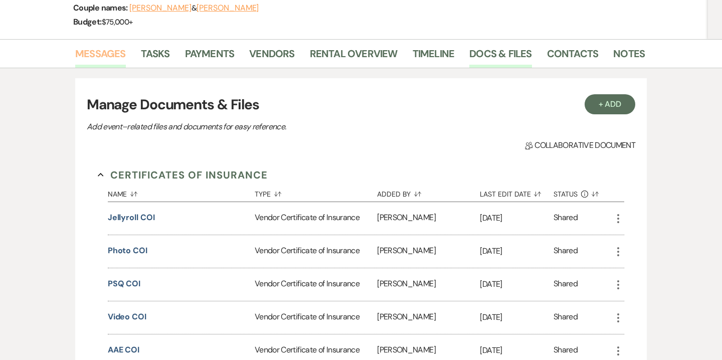
click at [118, 57] on link "Messages" at bounding box center [100, 57] width 51 height 22
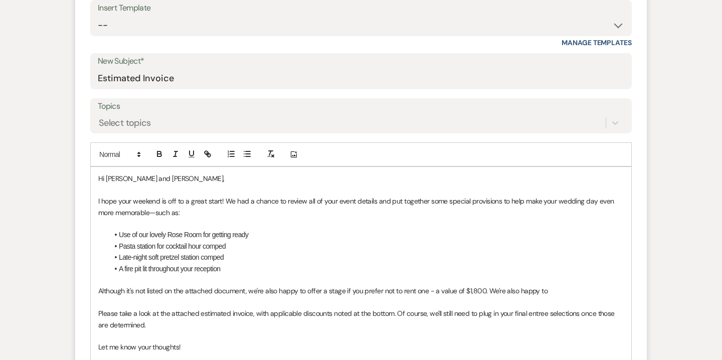
scroll to position [457, 0]
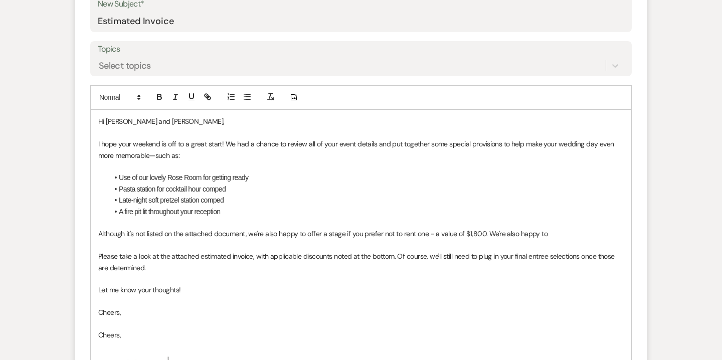
click at [562, 231] on p "Although it's not listed on the attached document, we're also happy to offer a …" at bounding box center [360, 233] width 525 height 11
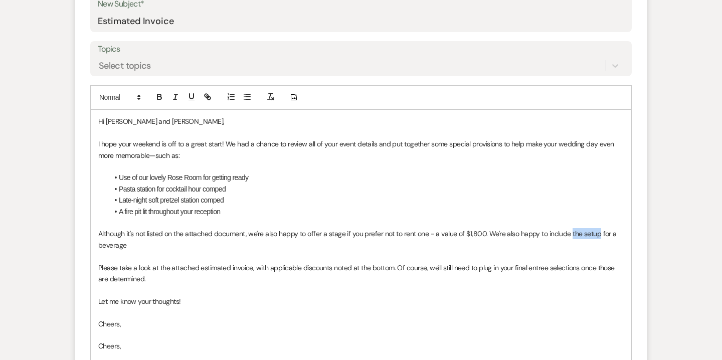
drag, startPoint x: 570, startPoint y: 232, endPoint x: 597, endPoint y: 233, distance: 27.6
click at [597, 233] on p "Although it's not listed on the attached document, we're also happy to offer a …" at bounding box center [360, 239] width 525 height 23
click at [236, 245] on p "Although it's not listed on the attached document, we're also happy to offer a …" at bounding box center [360, 239] width 525 height 23
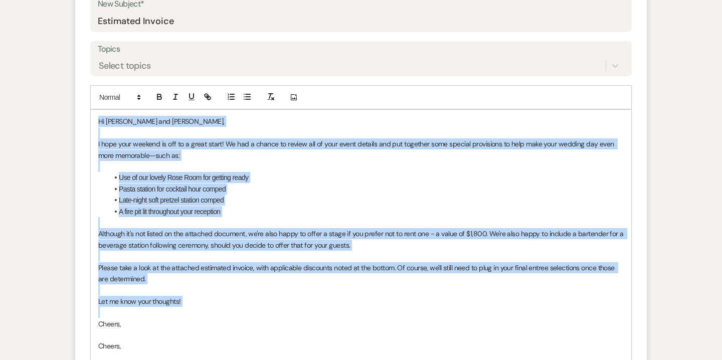
drag, startPoint x: 99, startPoint y: 120, endPoint x: 171, endPoint y: 317, distance: 210.4
click at [171, 317] on div "Hi Katie and Zach, I hope your weekend is off to a great start! We had a chance…" at bounding box center [361, 289] width 540 height 359
click at [171, 317] on p at bounding box center [360, 312] width 525 height 11
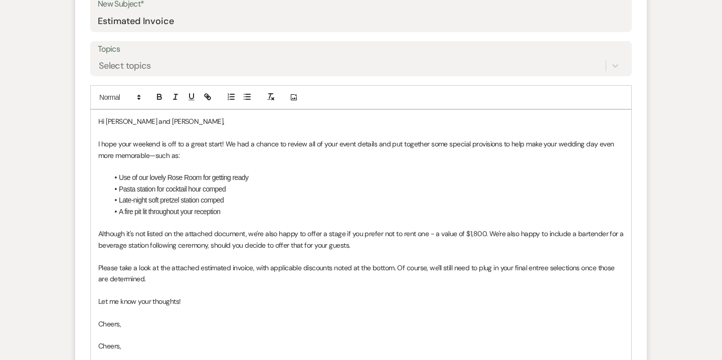
click at [118, 326] on p "Cheers," at bounding box center [360, 323] width 525 height 11
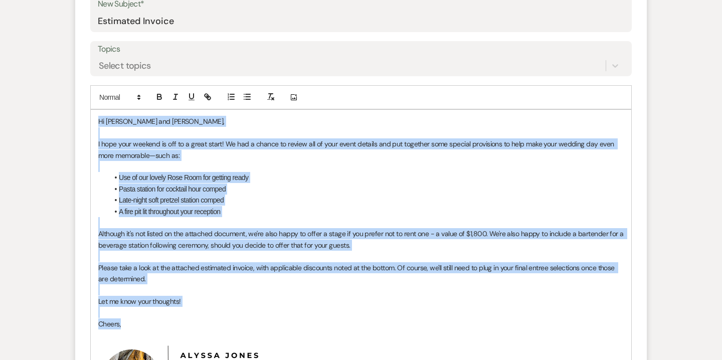
drag, startPoint x: 97, startPoint y: 117, endPoint x: 144, endPoint y: 334, distance: 221.9
click at [144, 334] on div "Hi Katie and Zach, I hope your weekend is off to a great start! We had a chance…" at bounding box center [361, 278] width 540 height 337
copy div "Hi Katie and Zach, I hope your weekend is off to a great start! We had a chance…"
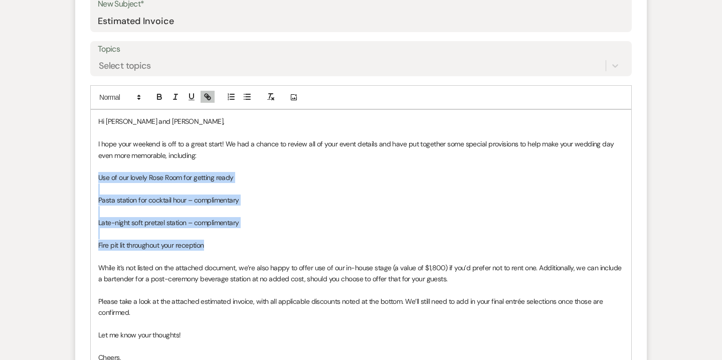
drag, startPoint x: 100, startPoint y: 174, endPoint x: 217, endPoint y: 244, distance: 136.4
click at [217, 244] on div "Hi Katie and Zach, I hope your weekend is off to a great start! We had a chance…" at bounding box center [361, 346] width 540 height 472
click at [250, 98] on icon "button" at bounding box center [247, 96] width 9 height 9
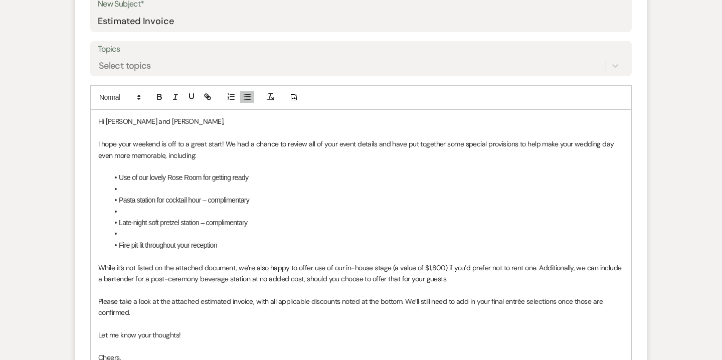
click at [124, 193] on li at bounding box center [365, 188] width 515 height 11
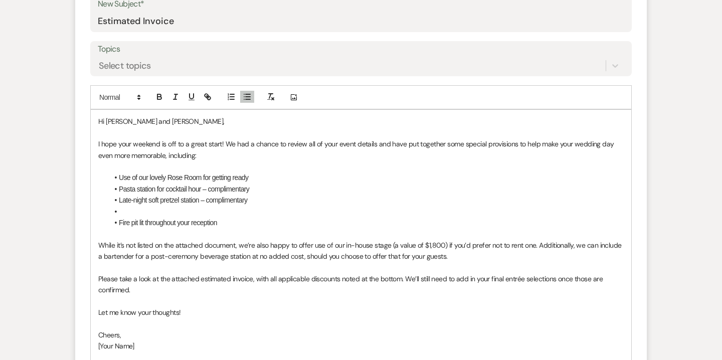
click at [127, 211] on li at bounding box center [365, 211] width 515 height 11
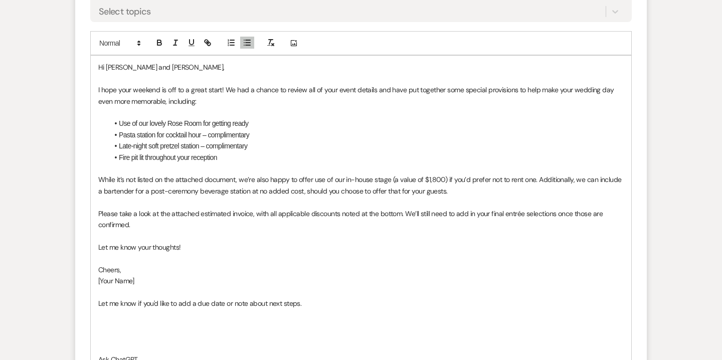
scroll to position [532, 0]
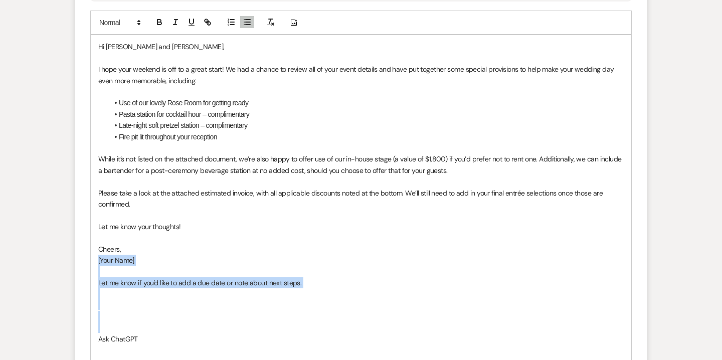
drag, startPoint x: 99, startPoint y: 260, endPoint x: 145, endPoint y: 327, distance: 81.4
click at [145, 327] on div "Hi Katie and Zach, I hope your weekend is off to a great start! We had a chance…" at bounding box center [361, 253] width 540 height 437
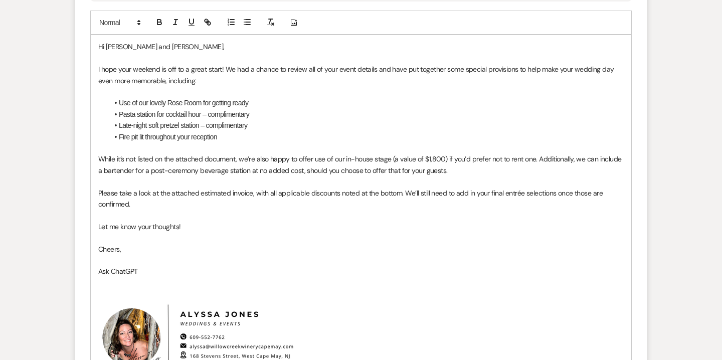
click at [126, 270] on p "Ask ChatGPT" at bounding box center [360, 271] width 525 height 11
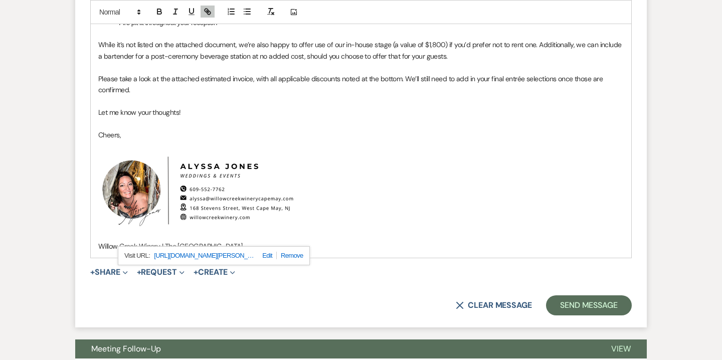
scroll to position [651, 0]
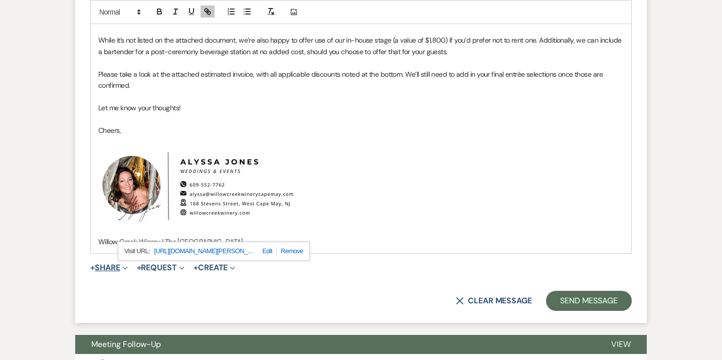
click at [120, 268] on button "+ Share Expand" at bounding box center [109, 268] width 38 height 8
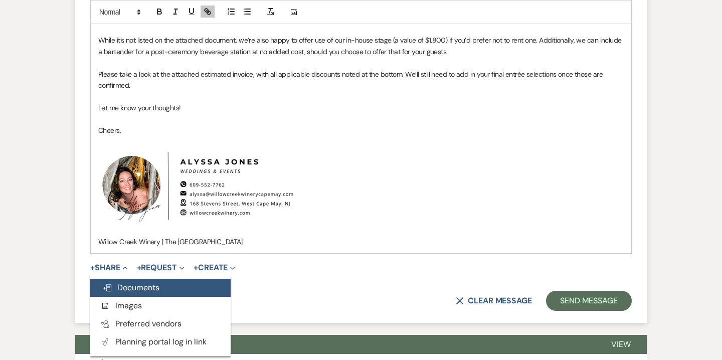
click at [133, 285] on span "Doc Upload Documents" at bounding box center [130, 287] width 57 height 11
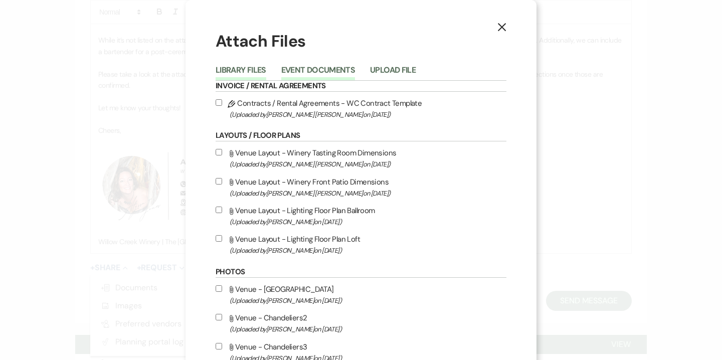
click at [321, 66] on button "Event Documents" at bounding box center [318, 73] width 74 height 14
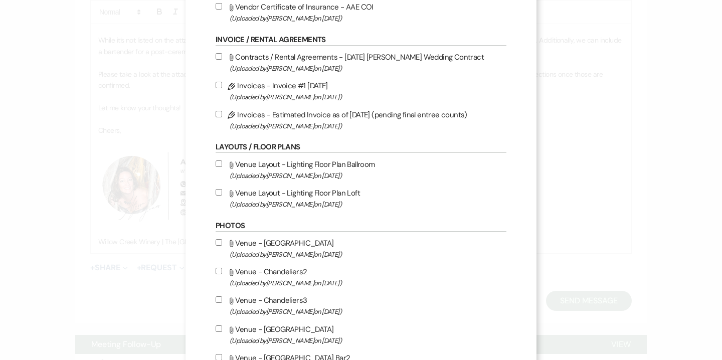
scroll to position [214, 0]
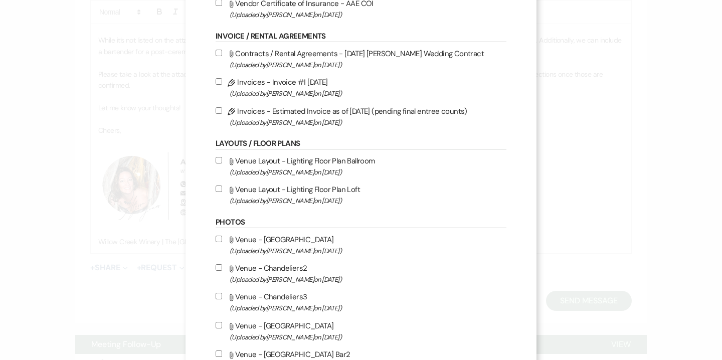
click at [327, 120] on span "(Uploaded by Alyssa Jones on Aug 15th, 2025 )" at bounding box center [367, 123] width 277 height 12
click at [222, 114] on input "Pencil Invoices - Estimated Invoice as of 8-15-2025 (pending final entree count…" at bounding box center [218, 110] width 7 height 7
checkbox input "true"
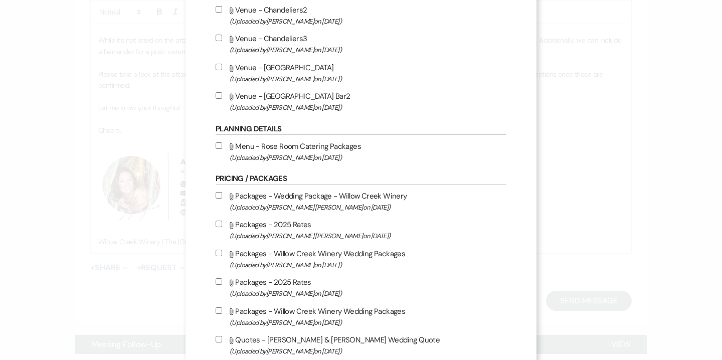
scroll to position [614, 0]
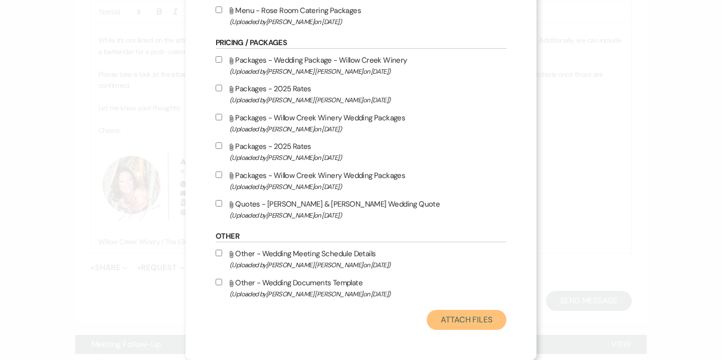
click at [462, 318] on button "Attach Files" at bounding box center [466, 320] width 80 height 20
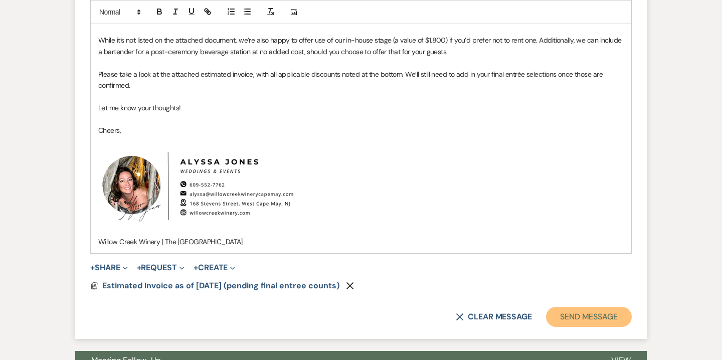
click at [593, 318] on button "Send Message" at bounding box center [589, 317] width 86 height 20
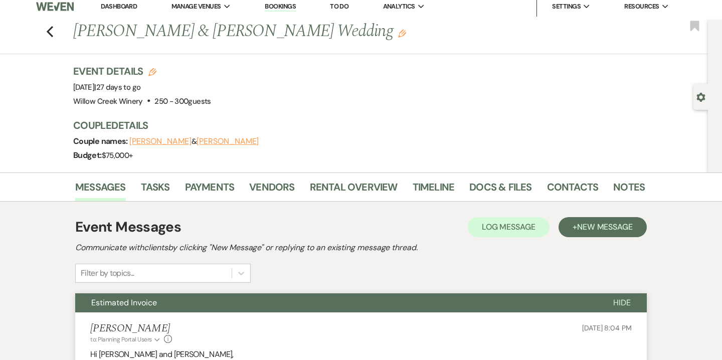
scroll to position [0, 0]
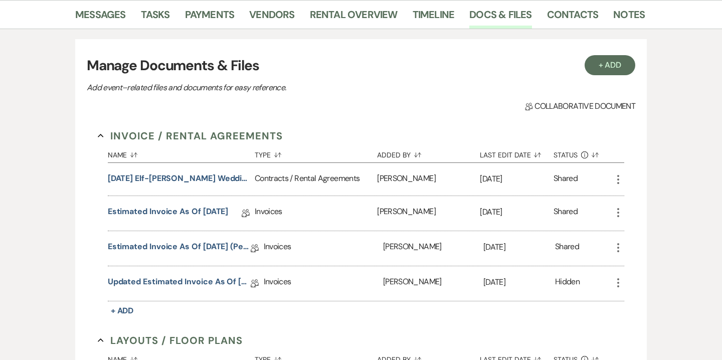
scroll to position [167, 0]
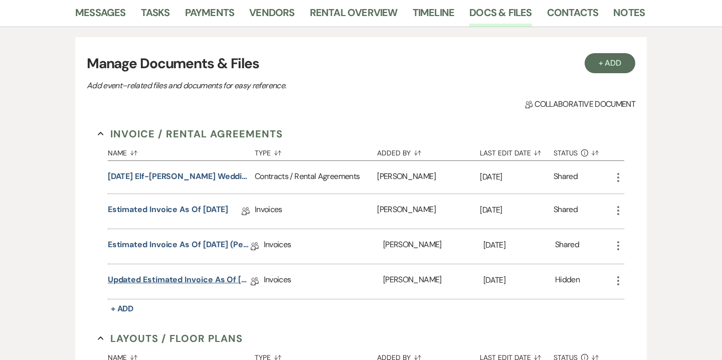
click at [228, 278] on link "Updated Estimated Invoice as of [DATE] (pending wine selections)" at bounding box center [179, 282] width 143 height 16
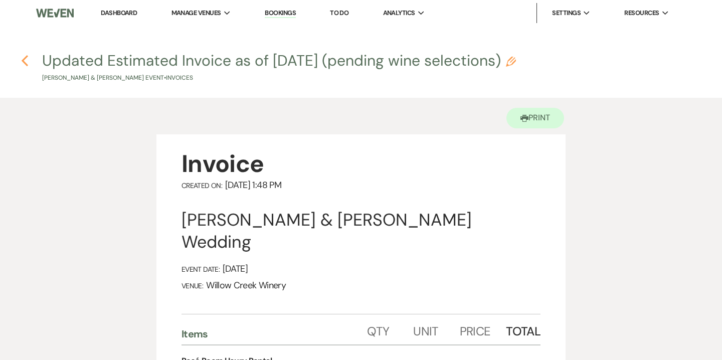
click at [24, 57] on icon "Previous" at bounding box center [25, 61] width 8 height 12
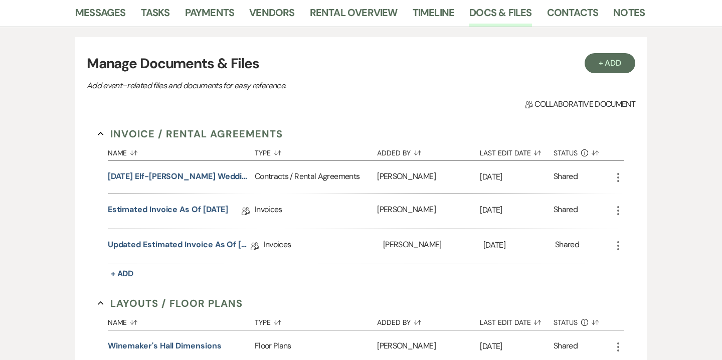
scroll to position [166, 0]
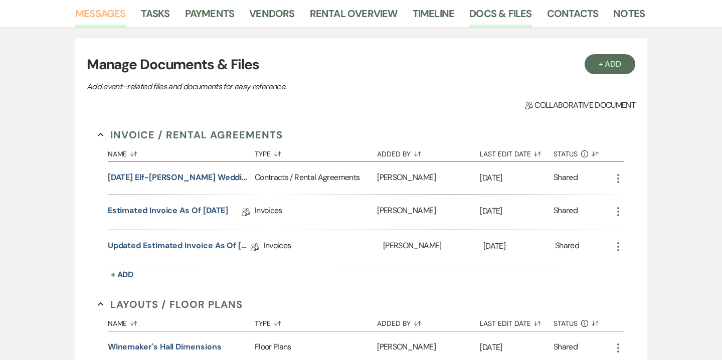
click at [111, 11] on link "Messages" at bounding box center [100, 17] width 51 height 22
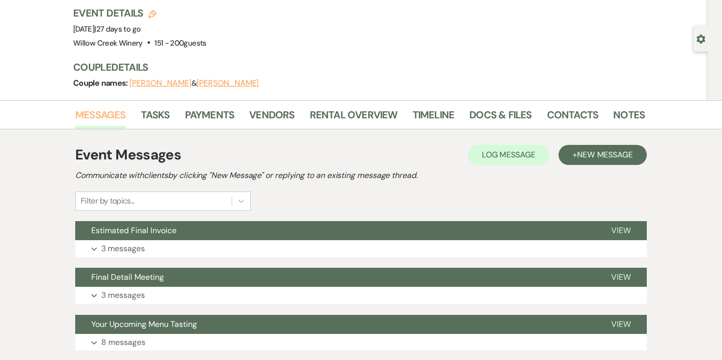
scroll to position [84, 0]
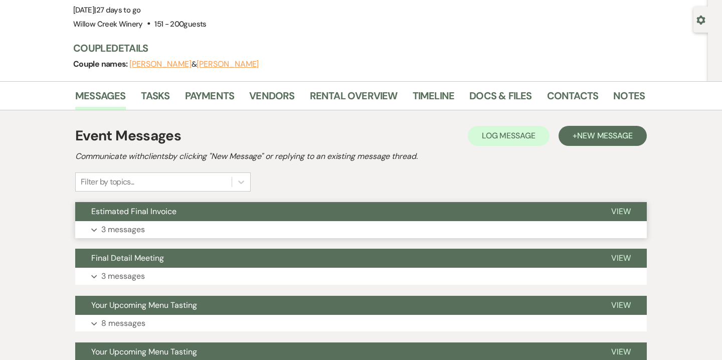
click at [362, 225] on button "Expand 3 messages" at bounding box center [360, 229] width 571 height 17
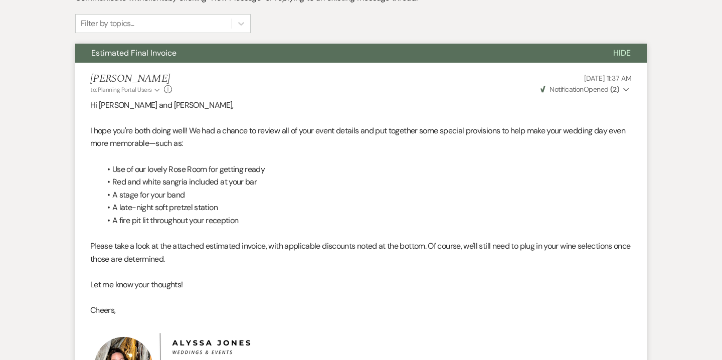
scroll to position [246, 0]
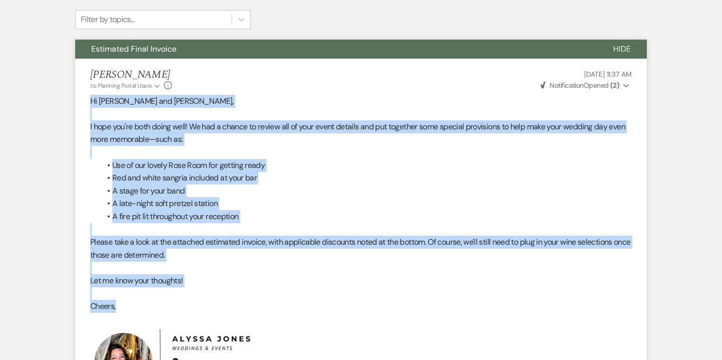
drag, startPoint x: 90, startPoint y: 100, endPoint x: 156, endPoint y: 318, distance: 228.1
click at [156, 318] on div "Hi [PERSON_NAME] and [PERSON_NAME], I hope you're both doing well! We had a cha…" at bounding box center [360, 260] width 541 height 331
copy div "Hi [PERSON_NAME] and [PERSON_NAME], I hope you're both doing well! We had a cha…"
